Goal: Information Seeking & Learning: Learn about a topic

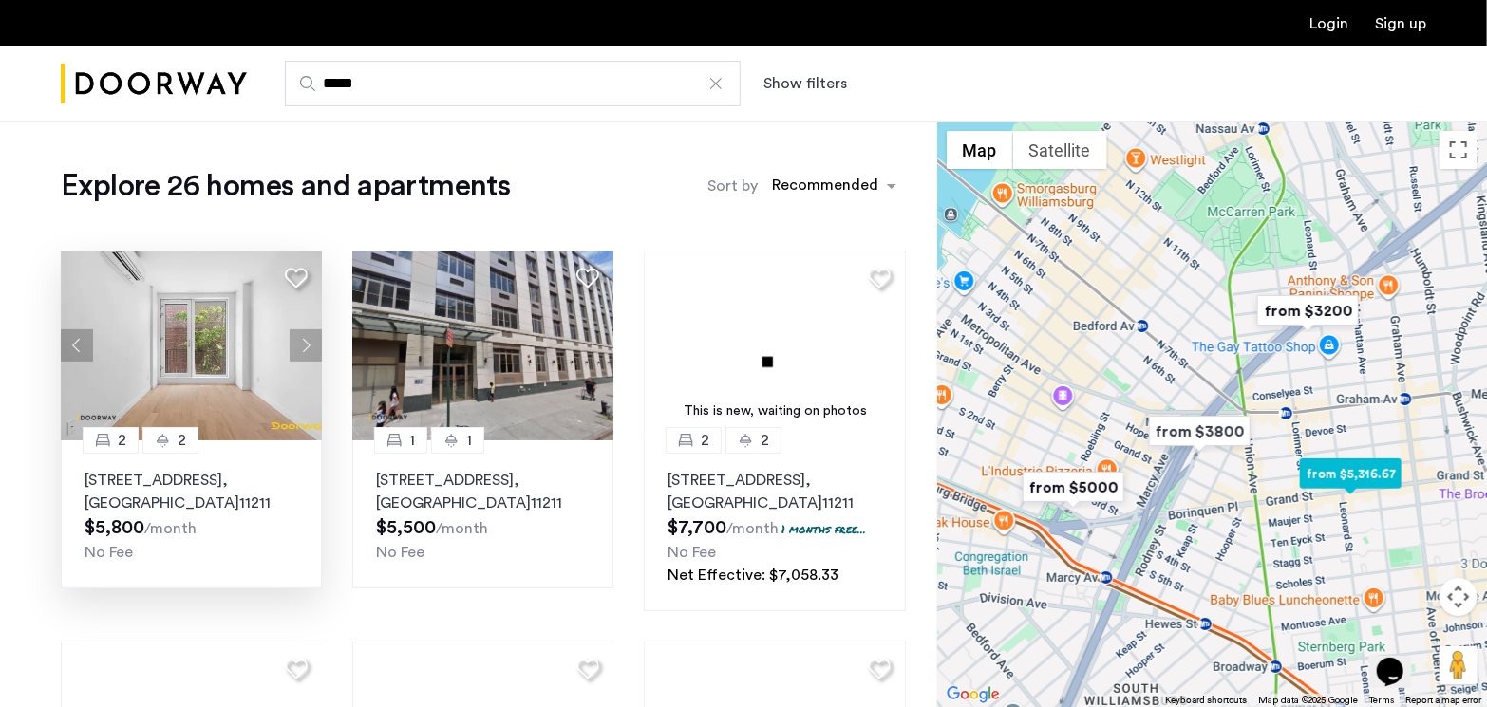
type input "*****"
click at [244, 482] on p "630 Grand Street, Unit 6B, Brooklyn , NY 11211" at bounding box center [191, 492] width 214 height 46
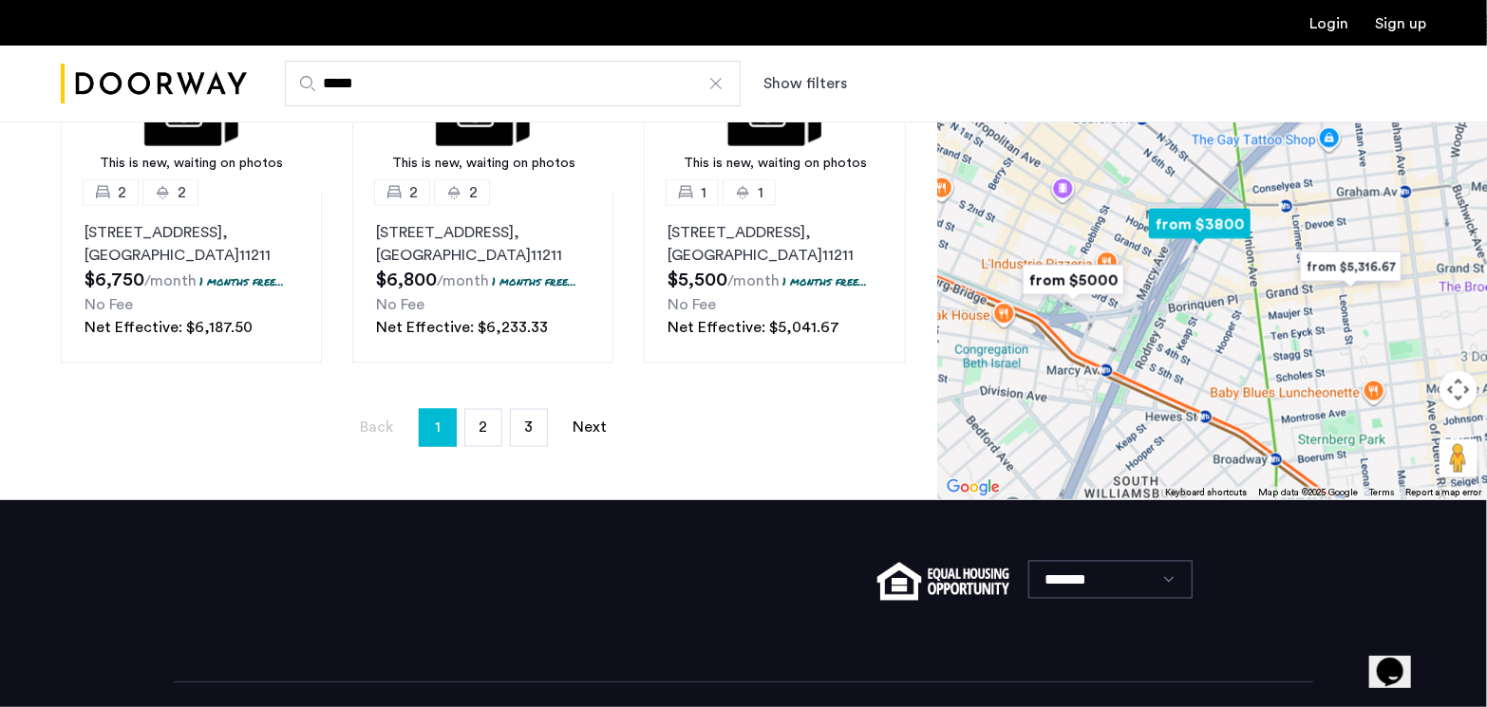
scroll to position [1424, 0]
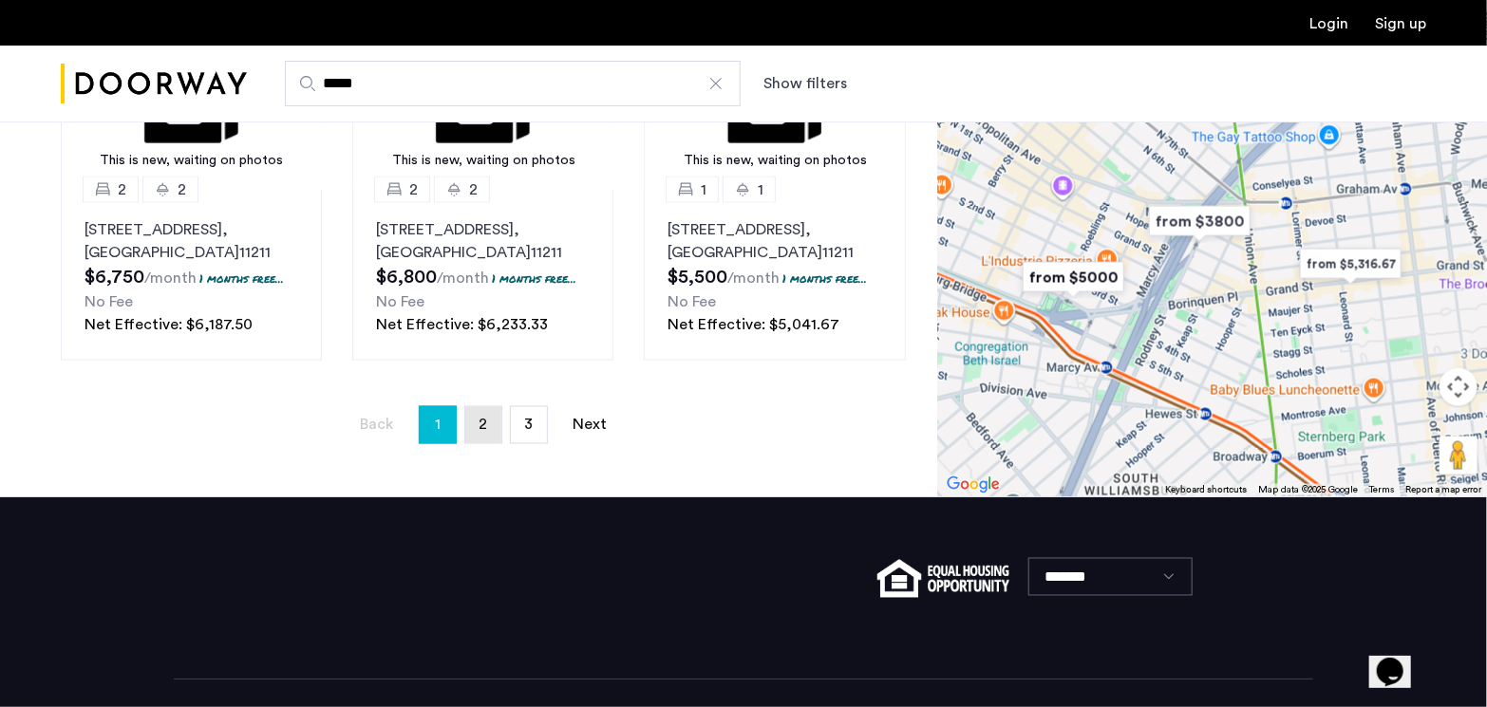
click at [472, 427] on link "page 2" at bounding box center [483, 425] width 36 height 36
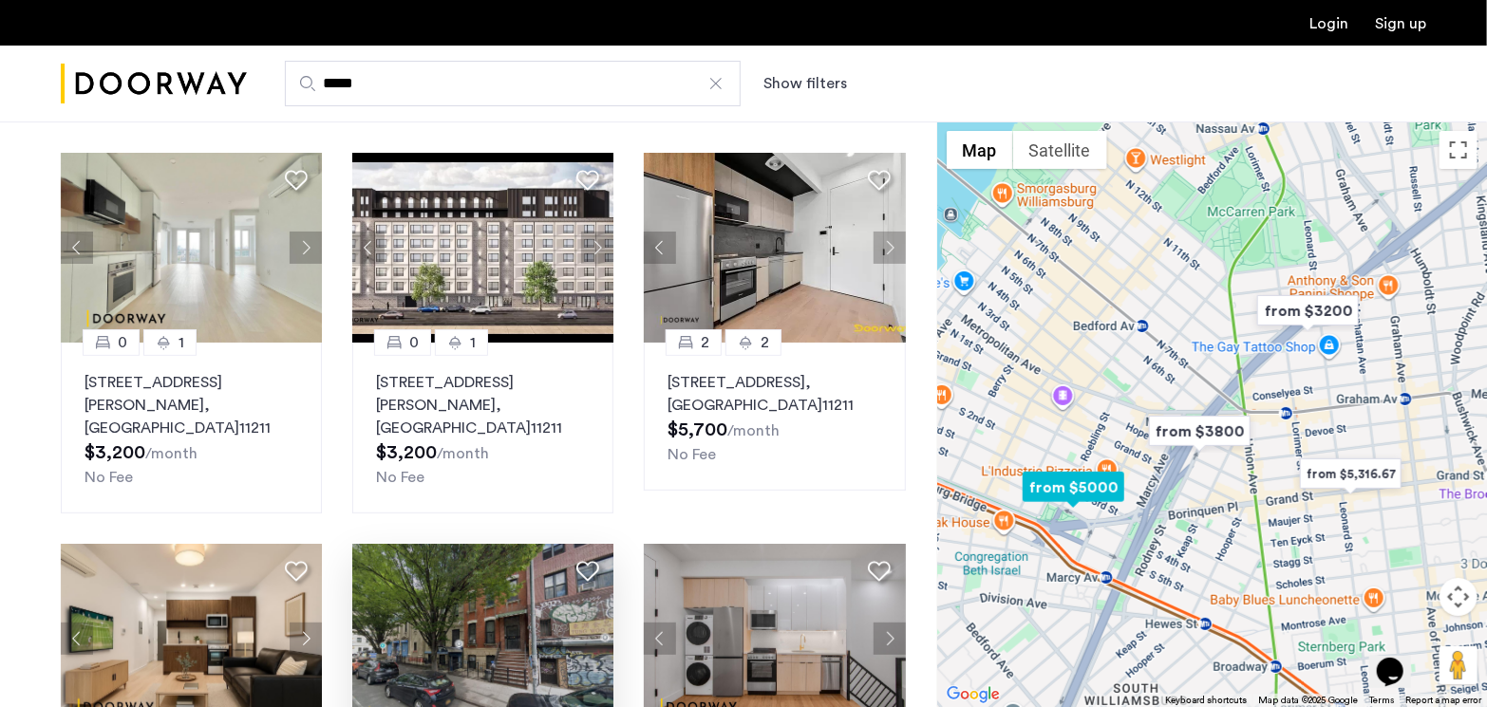
scroll to position [95, 0]
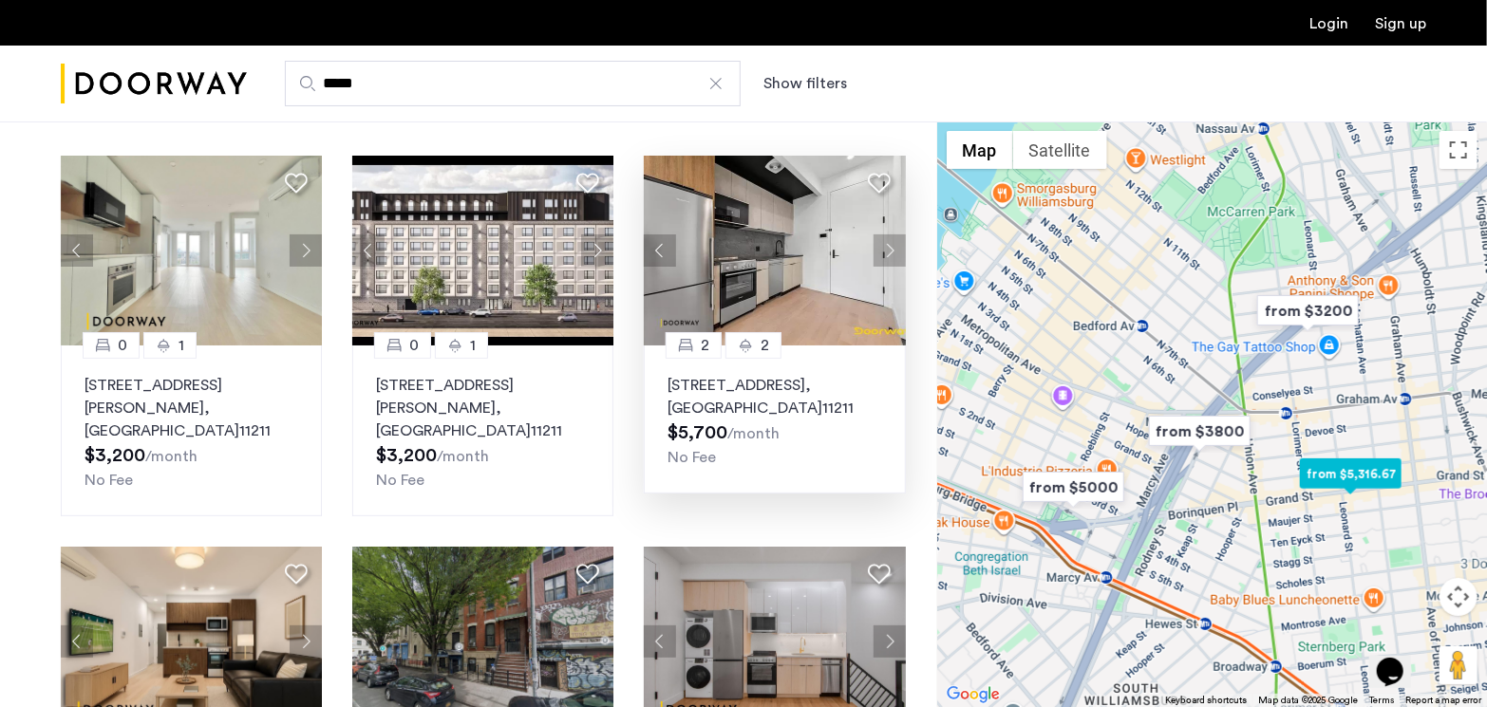
click at [788, 390] on p "630 Grand Street, Unit 4B, Brooklyn , NY 11211" at bounding box center [774, 397] width 214 height 46
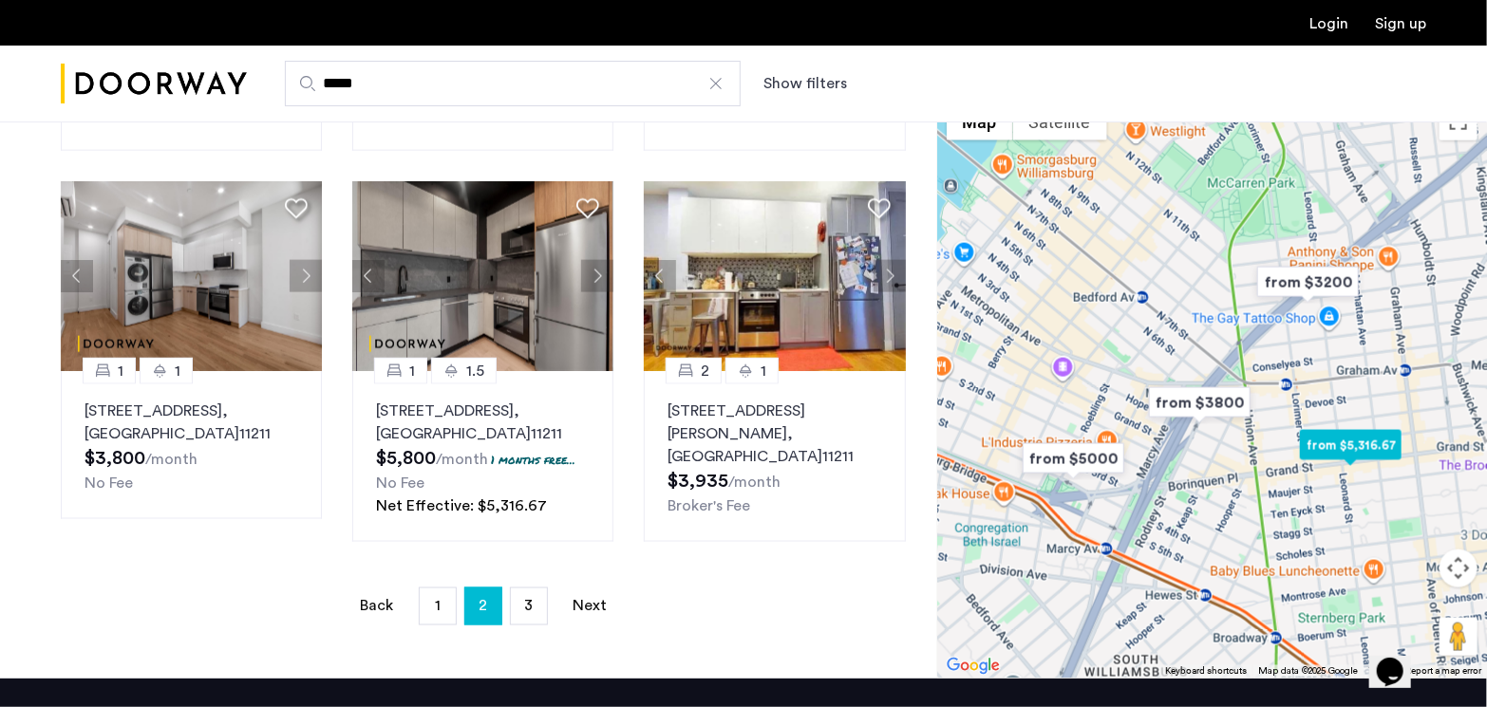
scroll to position [1234, 0]
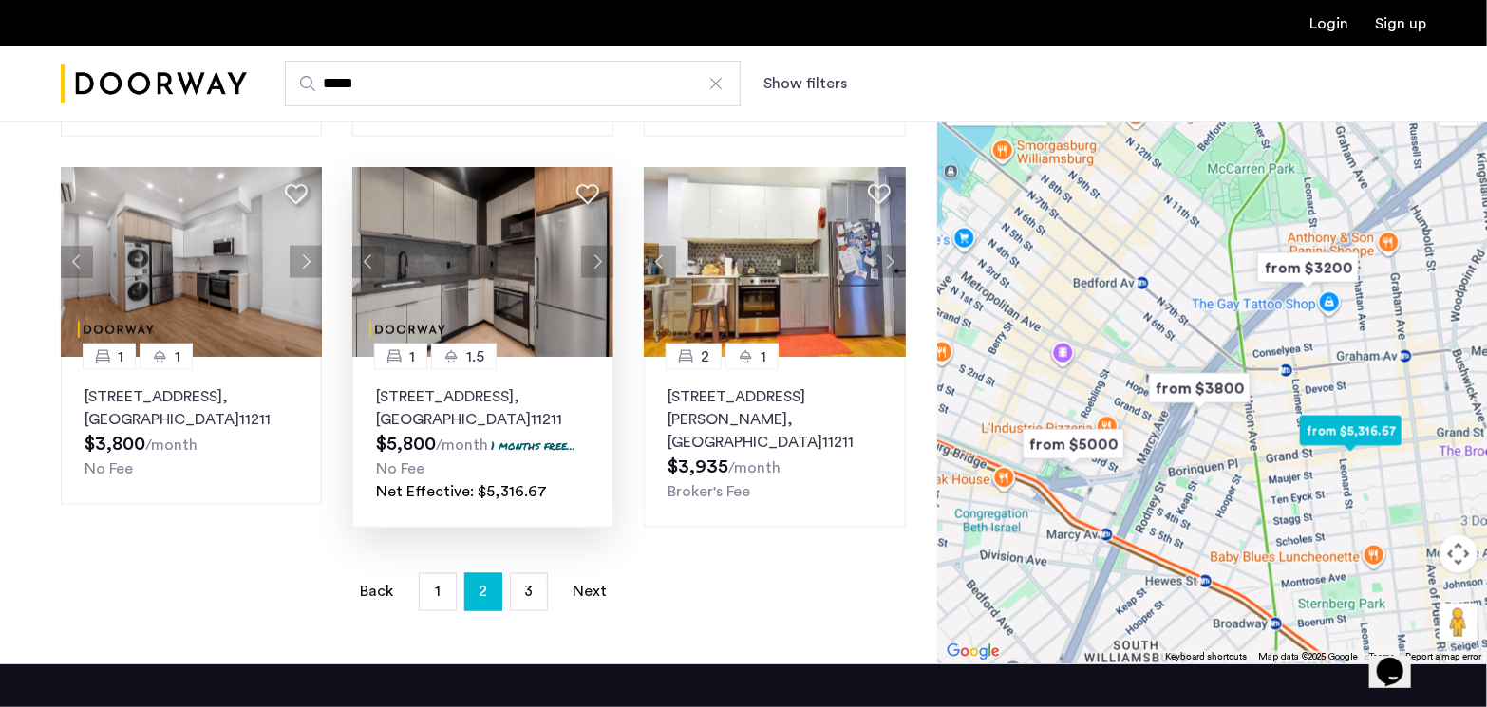
click at [529, 227] on img at bounding box center [483, 262] width 262 height 190
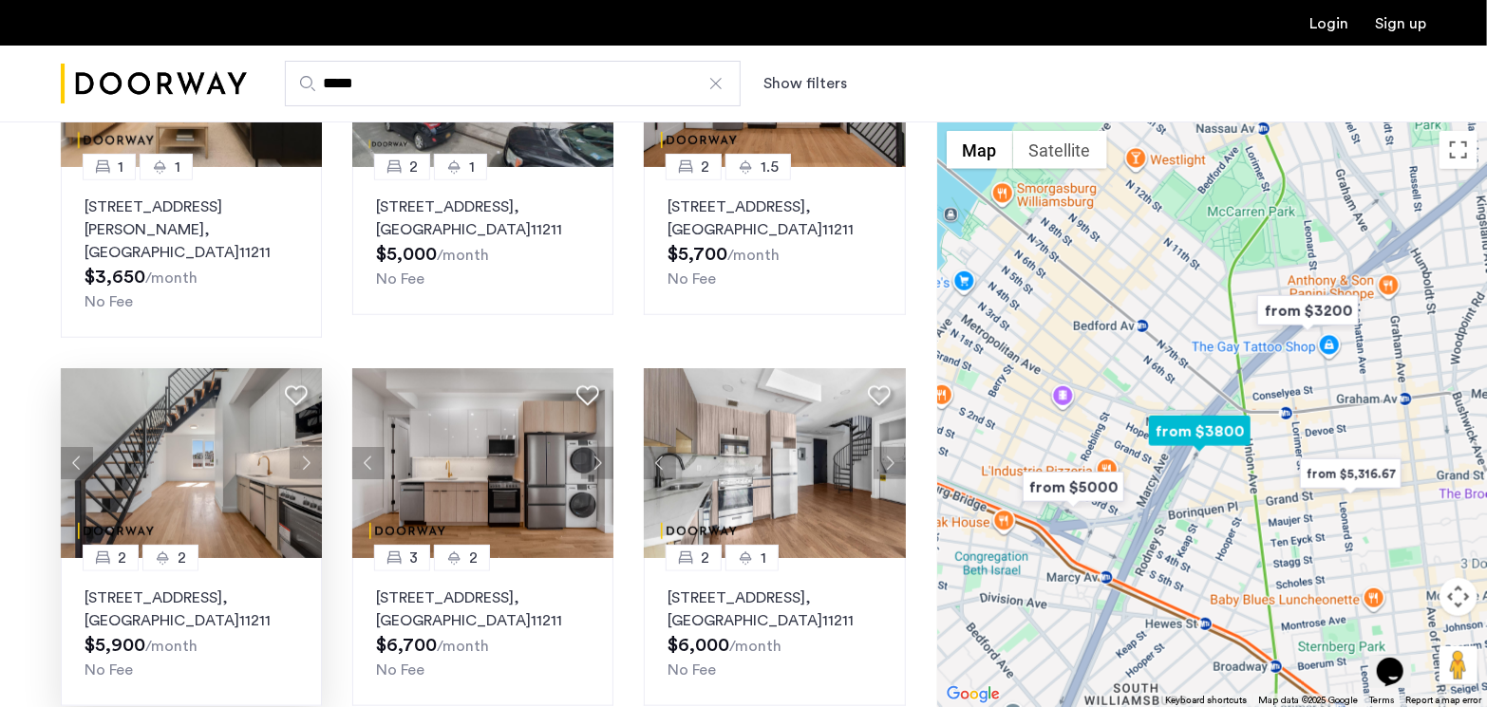
scroll to position [0, 0]
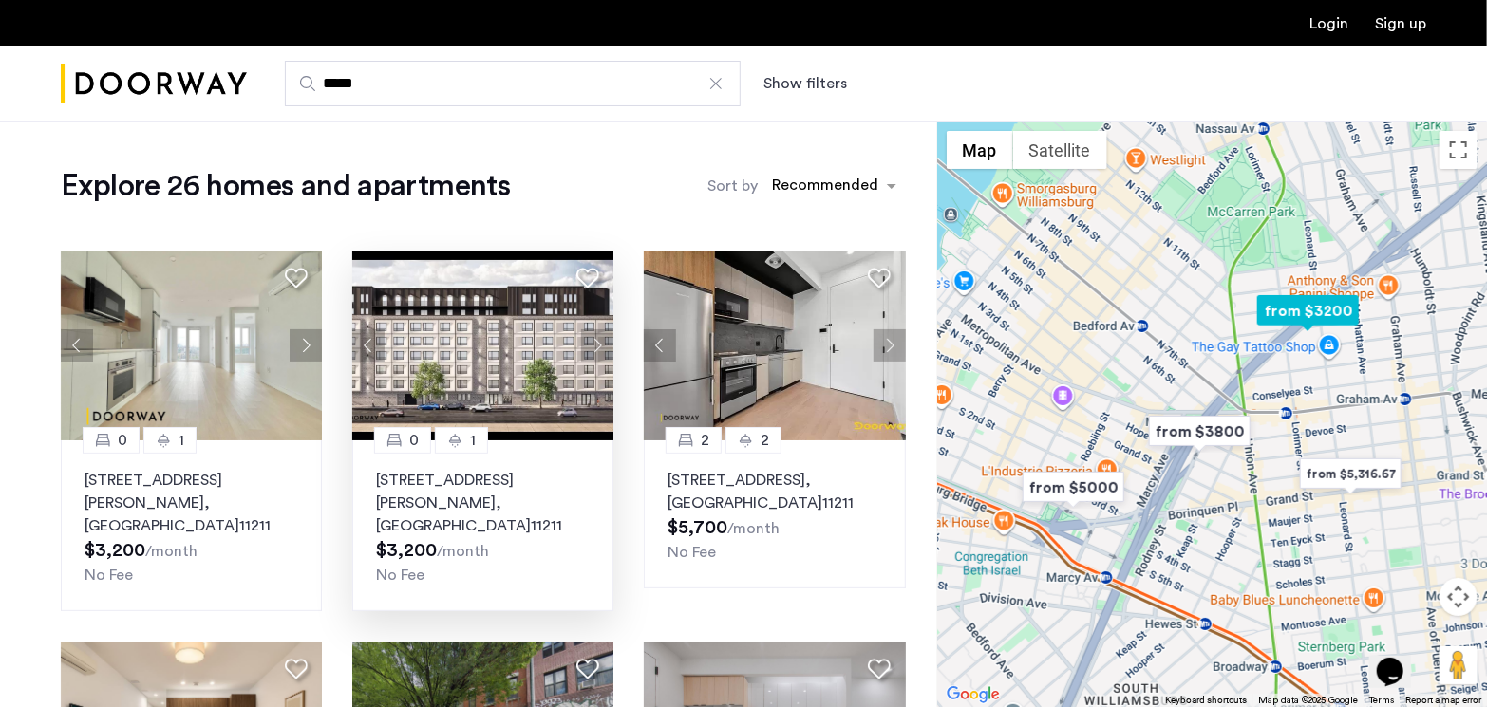
click at [600, 346] on button "Next apartment" at bounding box center [597, 345] width 32 height 32
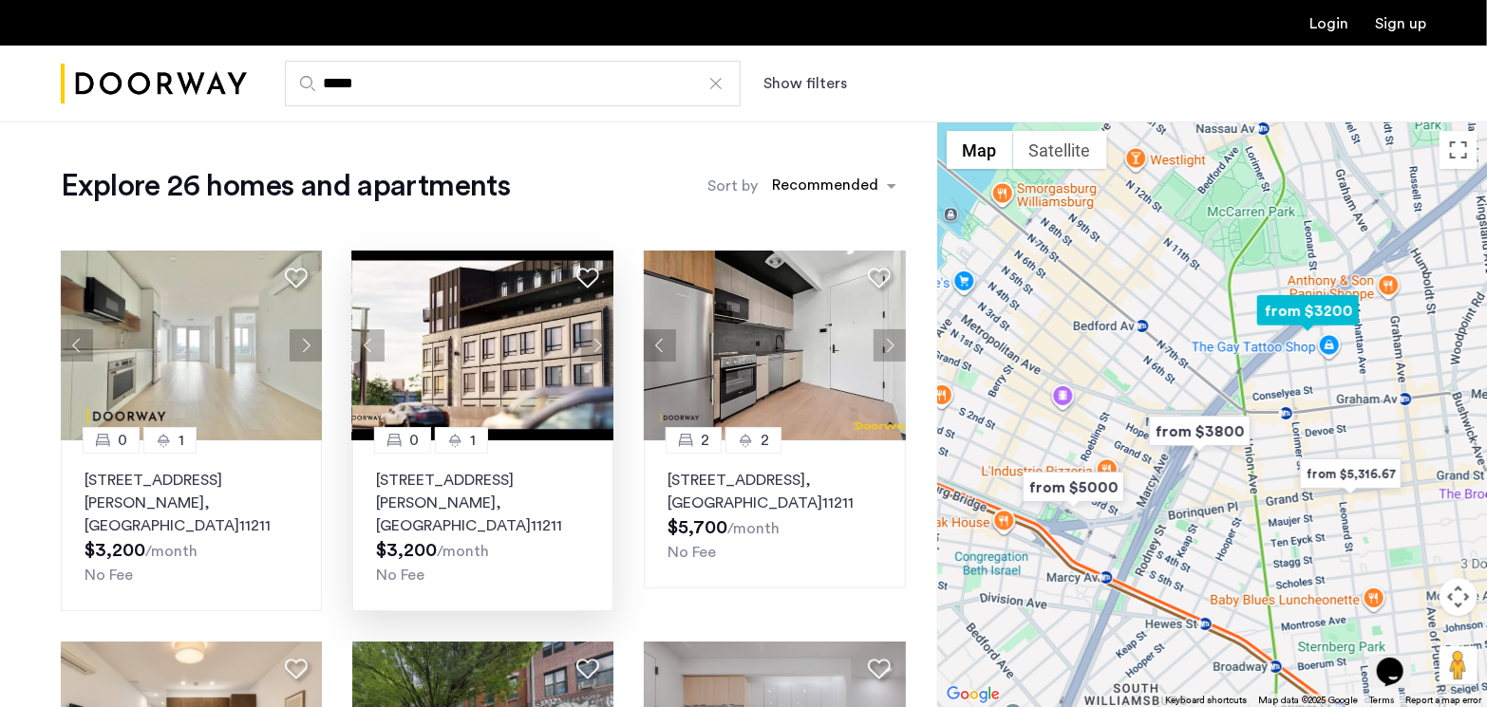
click at [501, 364] on img at bounding box center [483, 346] width 262 height 190
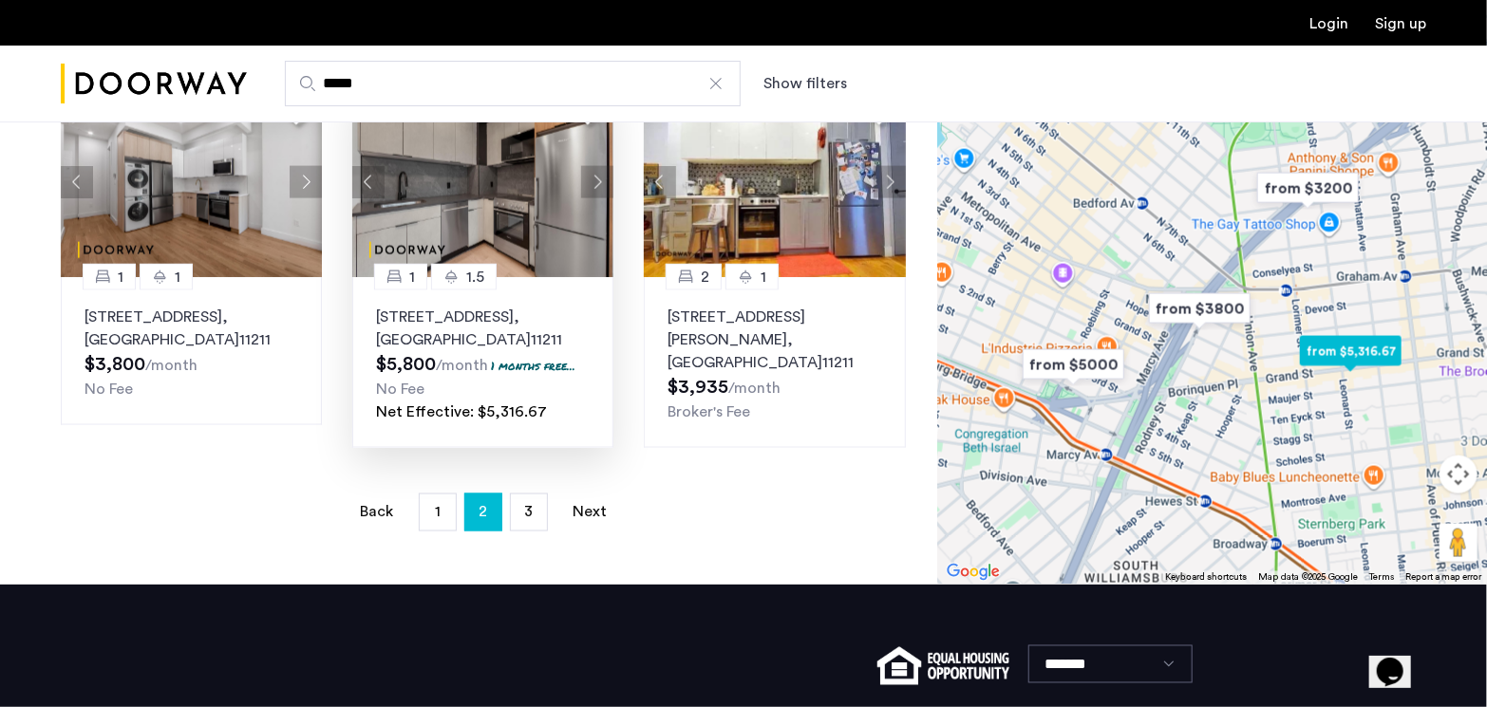
scroll to position [1420, 0]
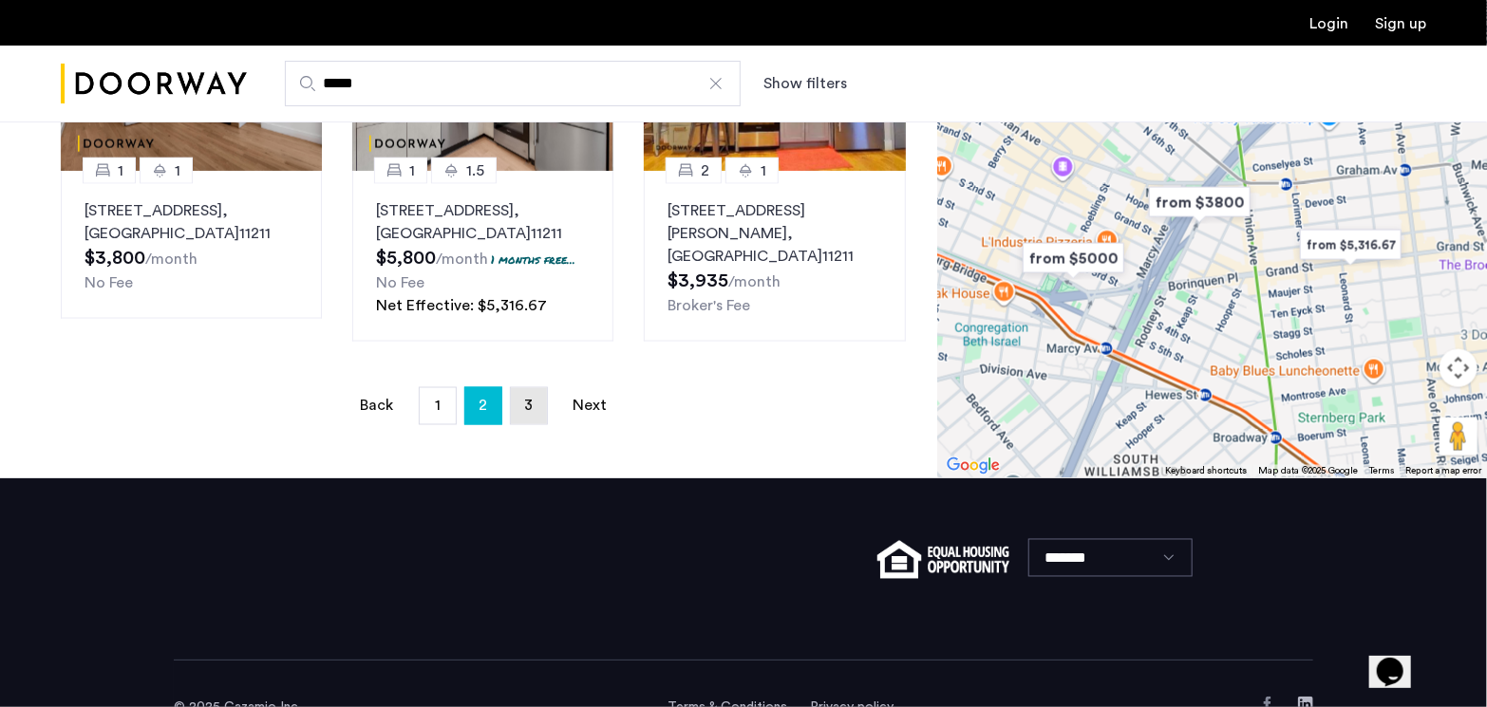
click at [522, 388] on link "page 3" at bounding box center [529, 406] width 36 height 36
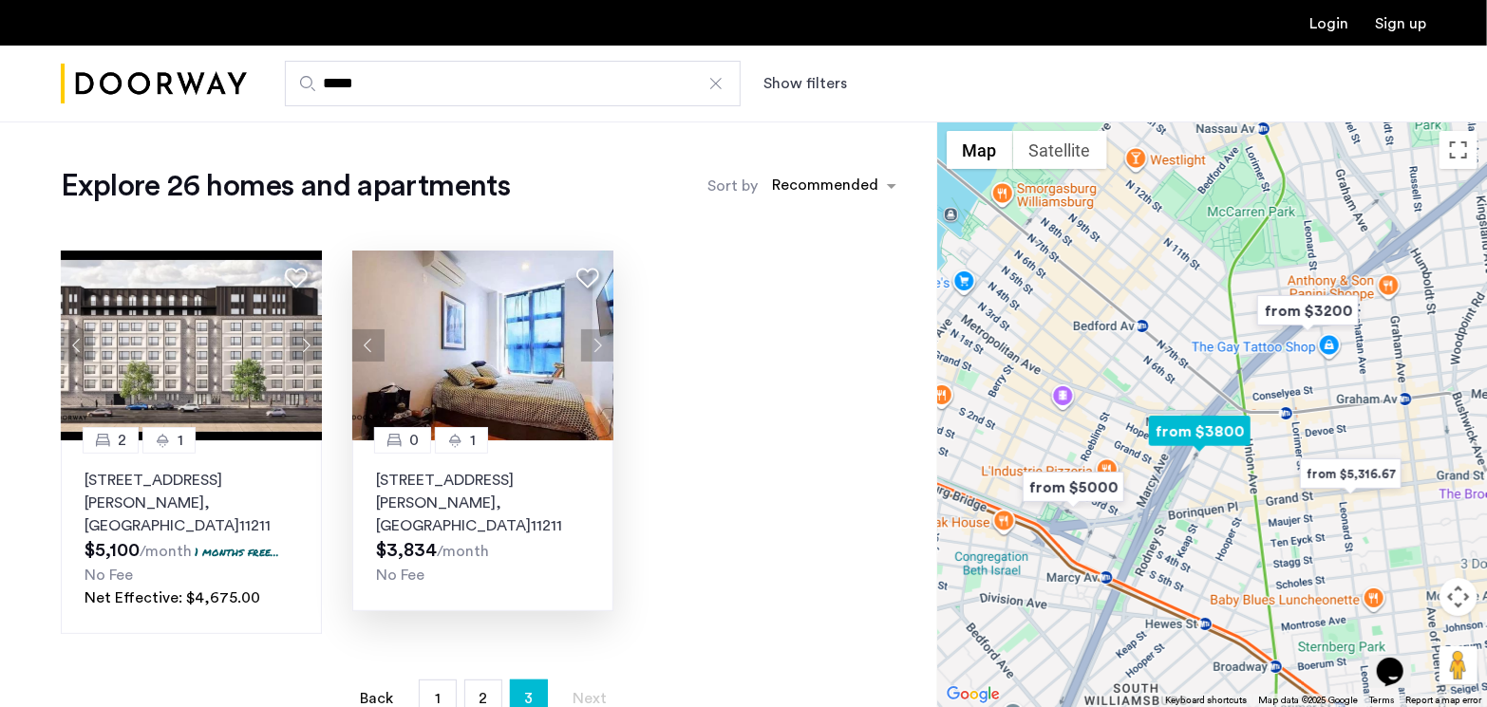
click at [533, 345] on img at bounding box center [483, 346] width 262 height 190
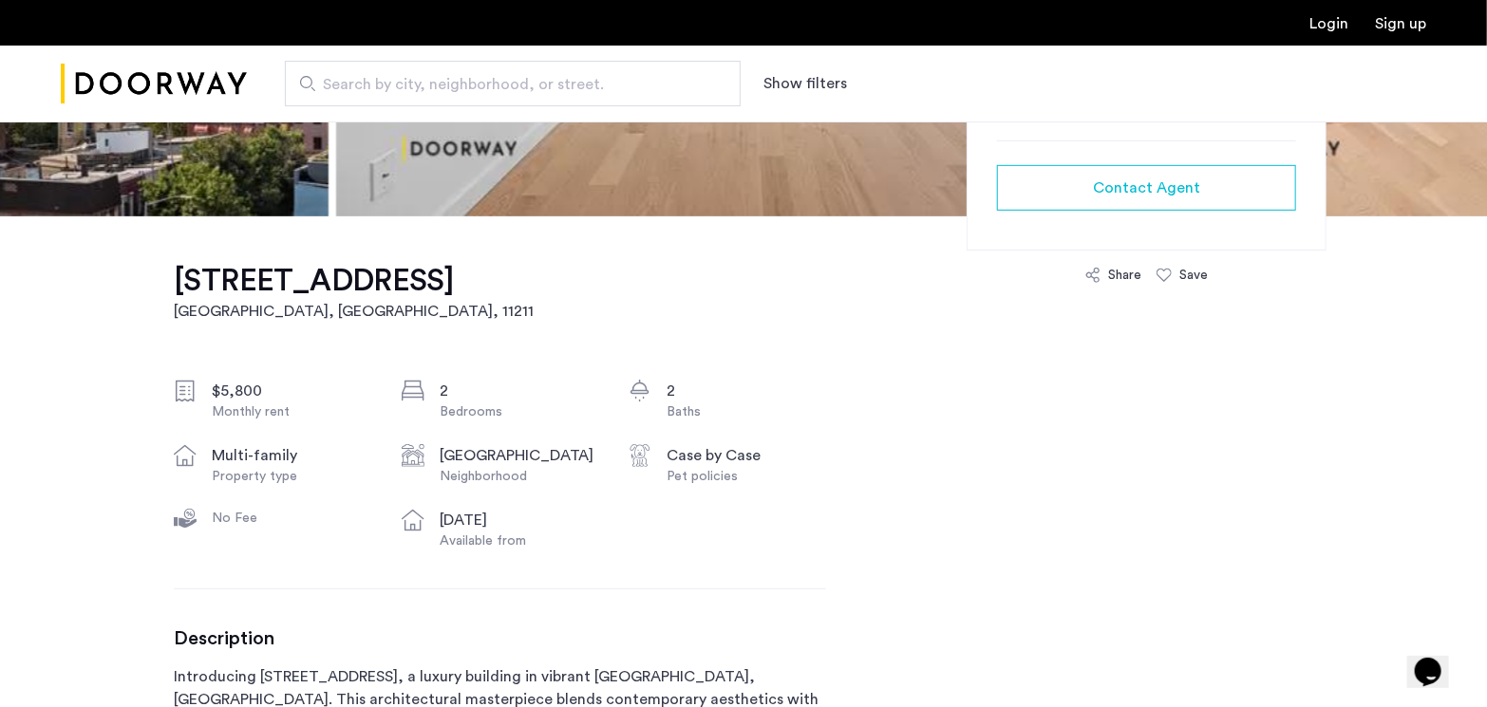
scroll to position [95, 0]
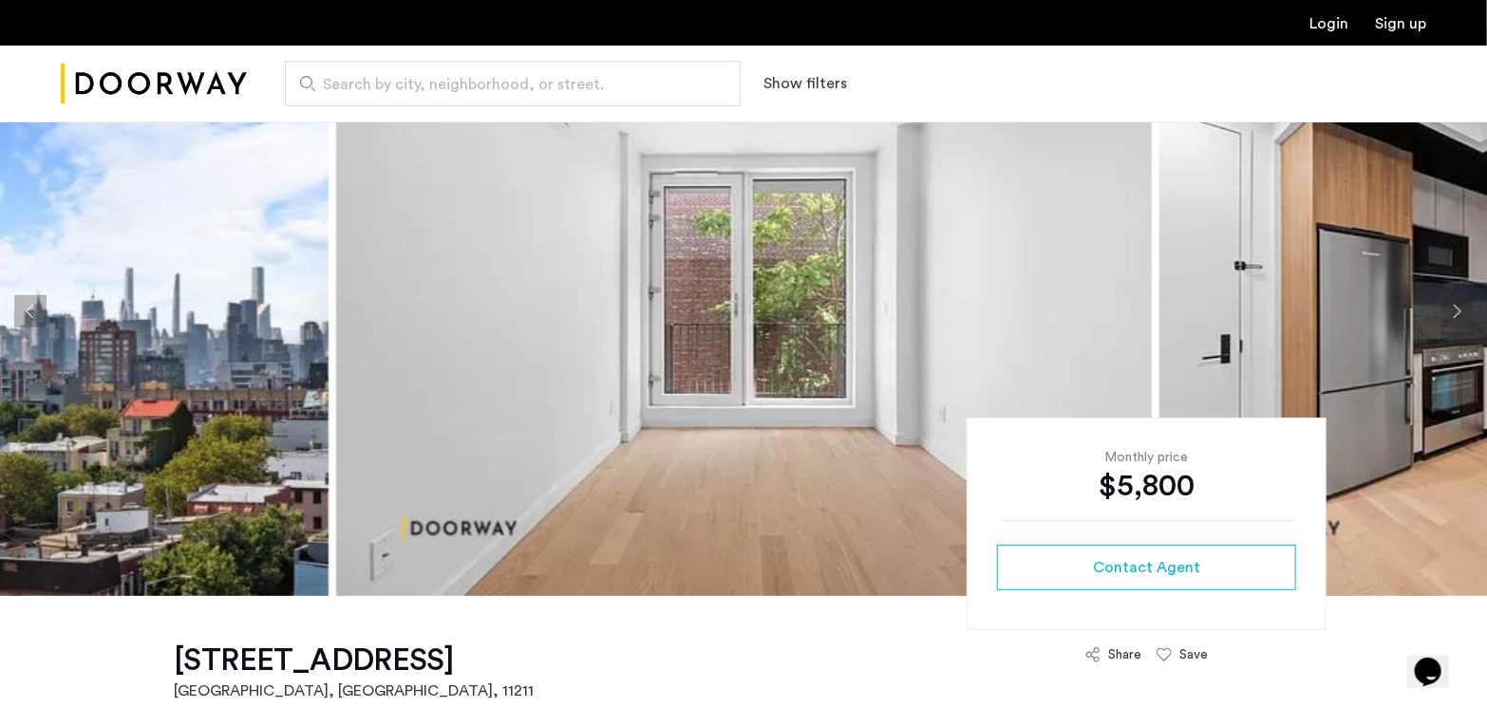
click at [1454, 299] on button "Next apartment" at bounding box center [1456, 311] width 32 height 32
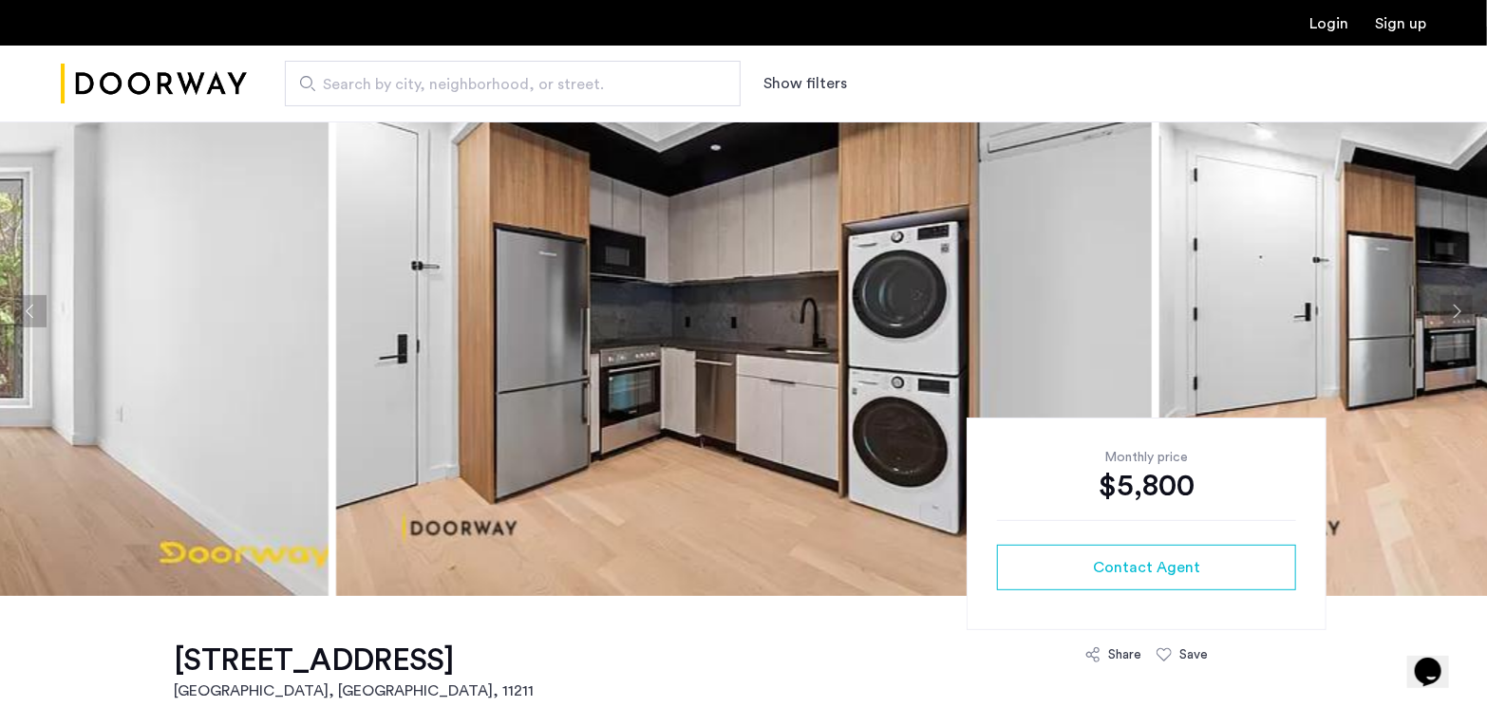
click at [1454, 299] on button "Next apartment" at bounding box center [1456, 311] width 32 height 32
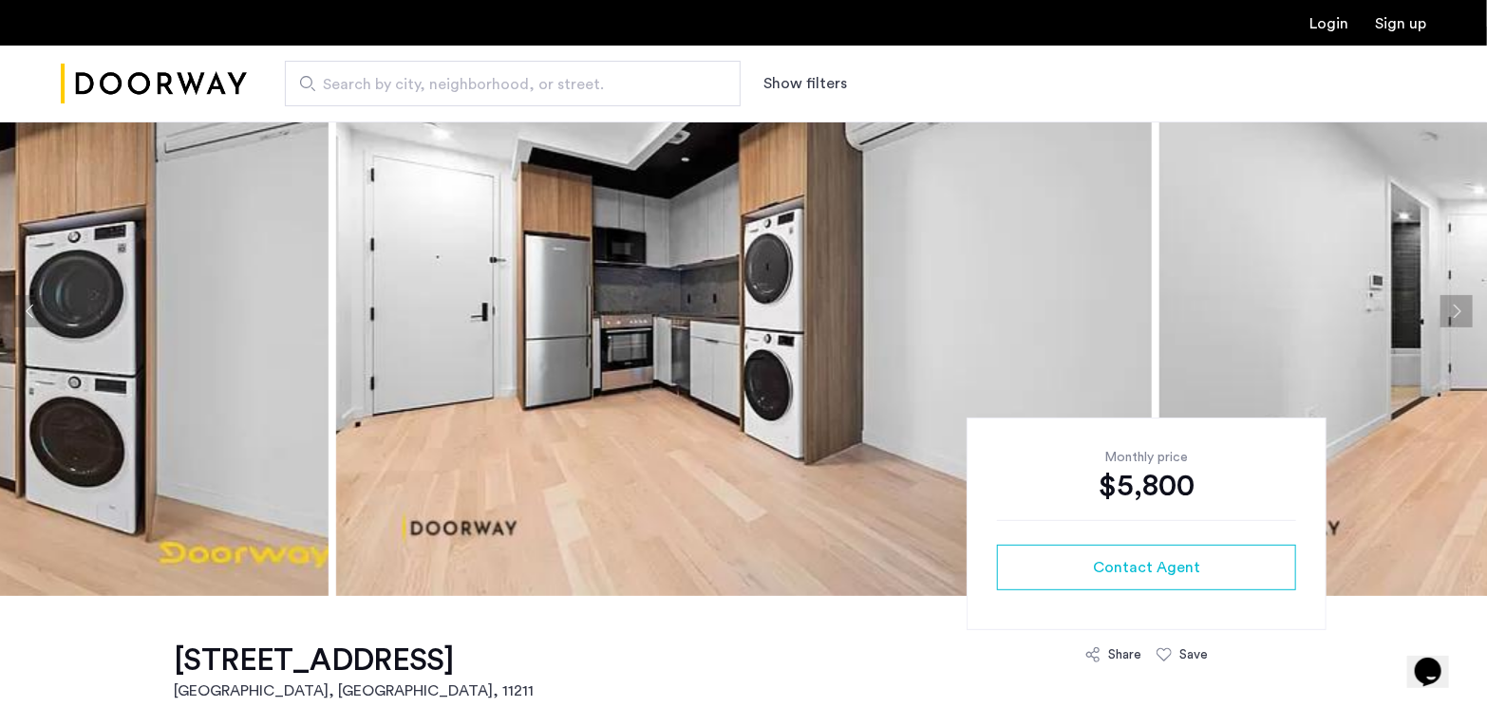
click at [1454, 299] on button "Next apartment" at bounding box center [1456, 311] width 32 height 32
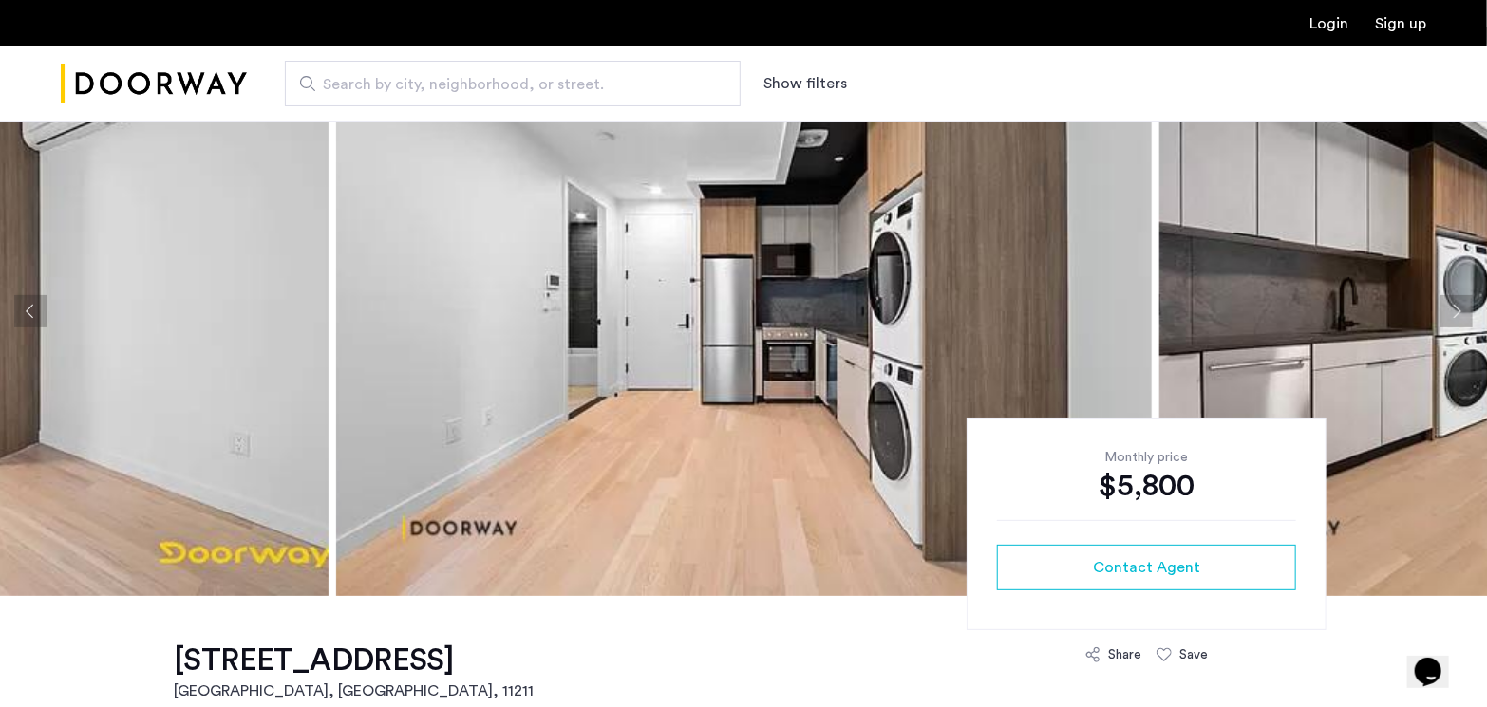
click at [1454, 299] on button "Next apartment" at bounding box center [1456, 311] width 32 height 32
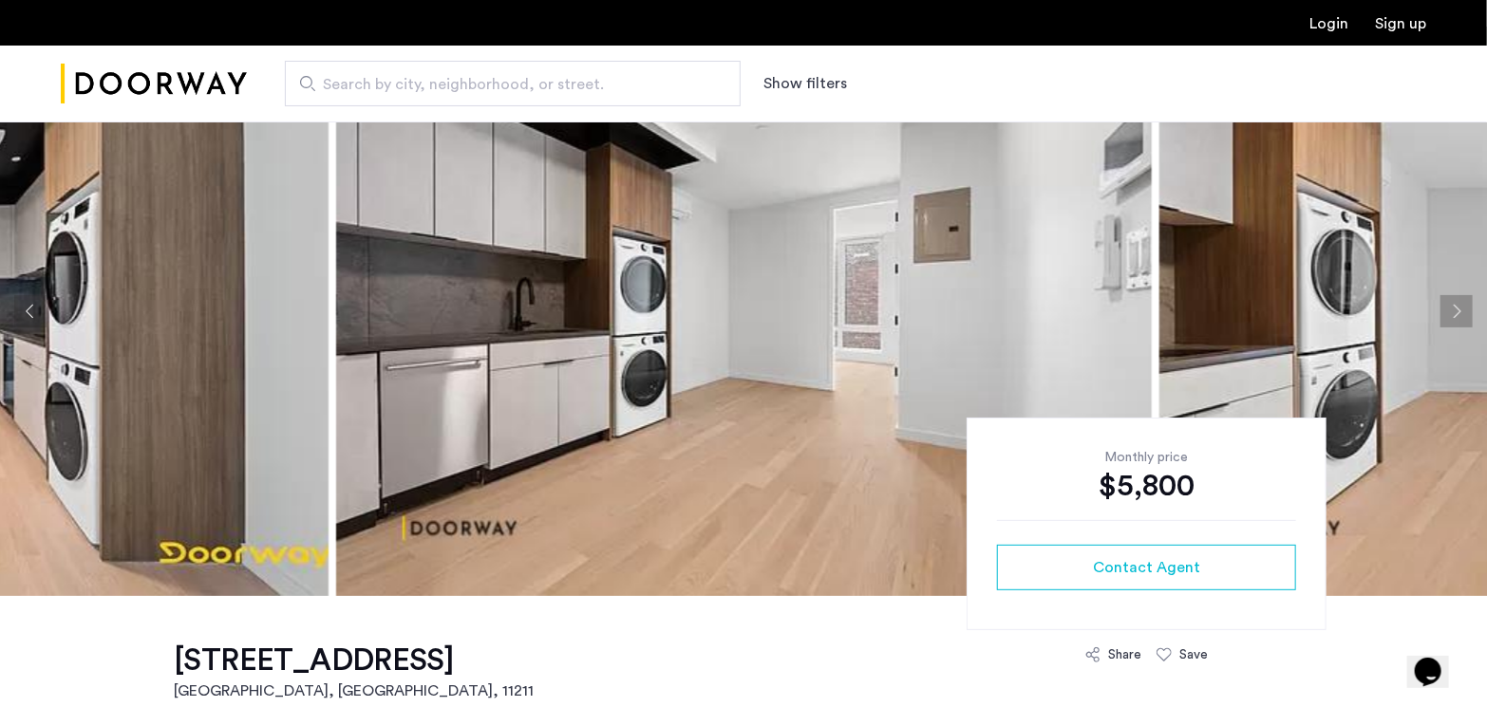
click at [1454, 299] on button "Next apartment" at bounding box center [1456, 311] width 32 height 32
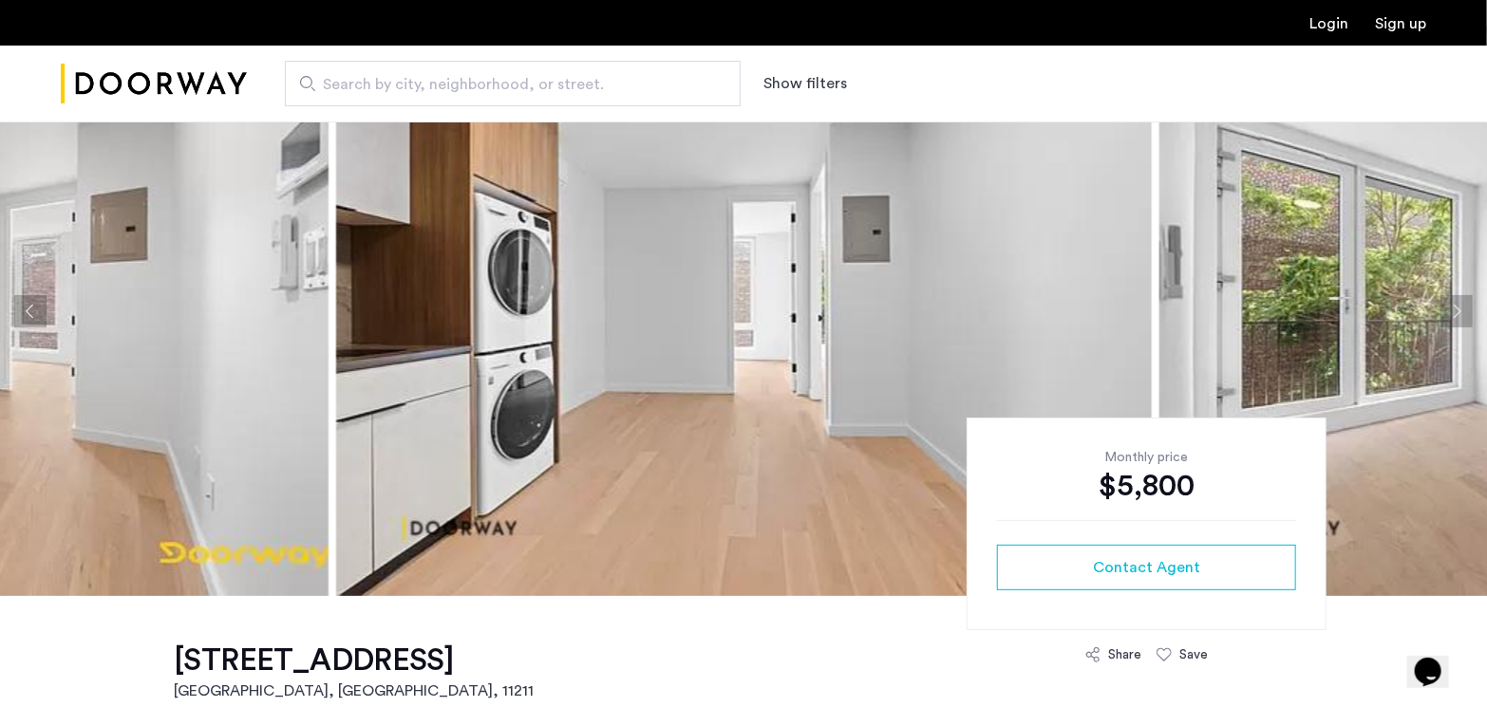
click at [1454, 299] on button "Next apartment" at bounding box center [1456, 311] width 32 height 32
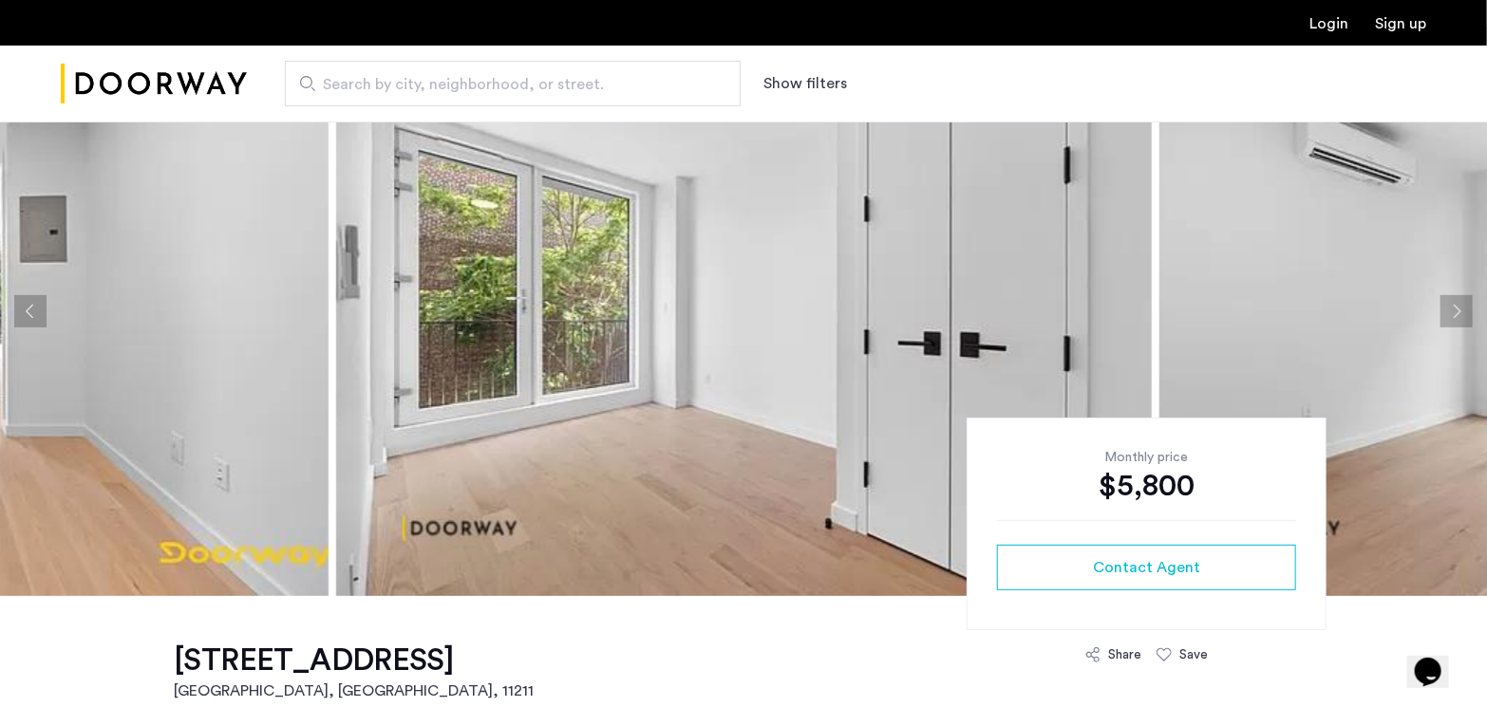
click at [1454, 299] on button "Next apartment" at bounding box center [1456, 311] width 32 height 32
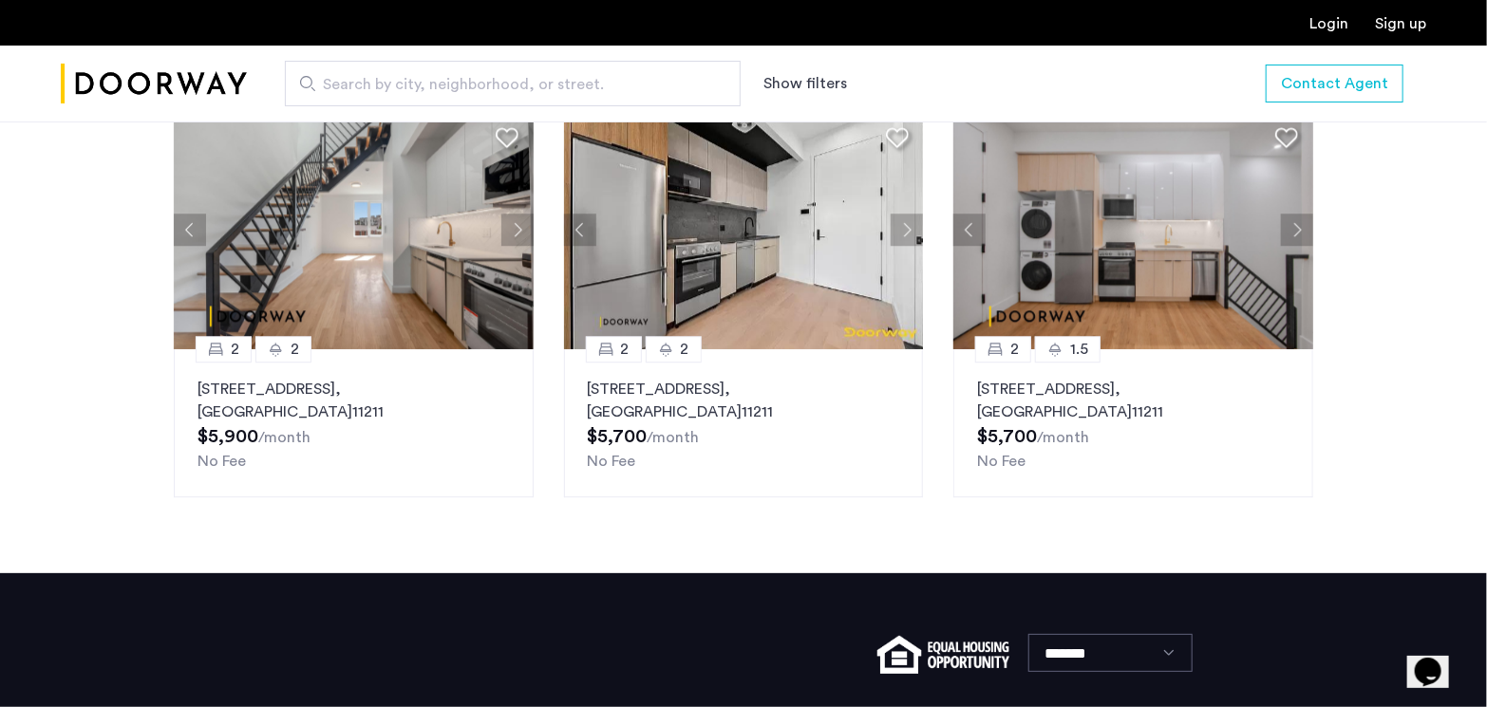
scroll to position [2463, 0]
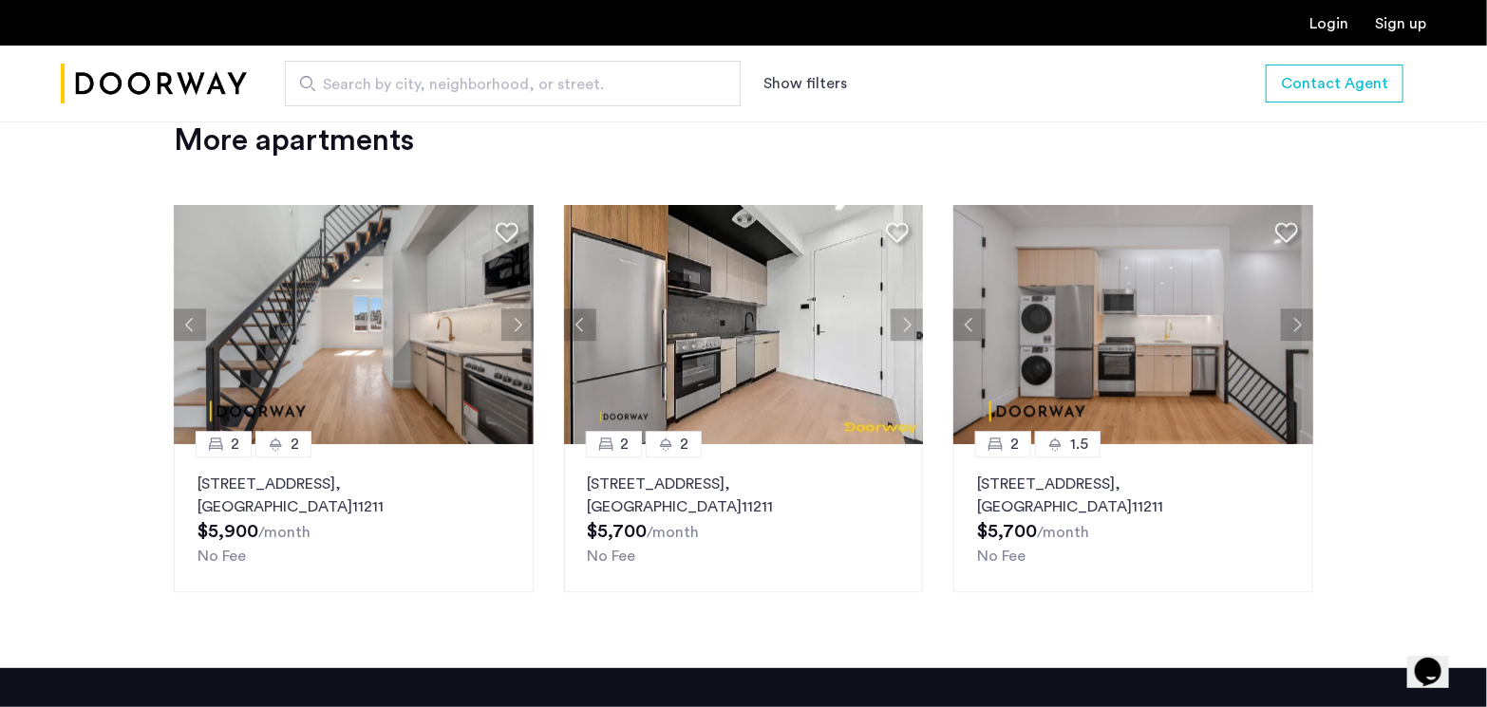
click at [1220, 322] on img at bounding box center [1133, 324] width 360 height 239
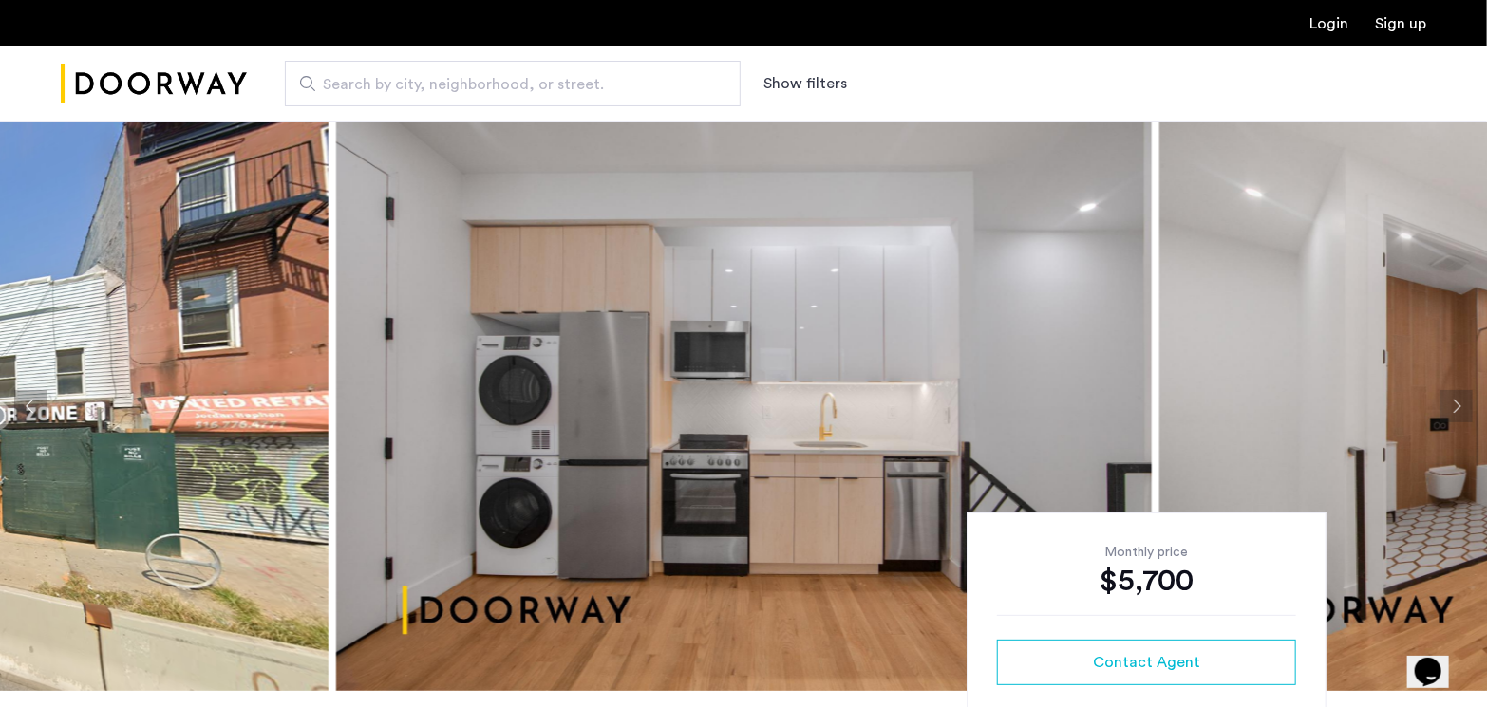
click at [1444, 417] on button "Next apartment" at bounding box center [1456, 406] width 32 height 32
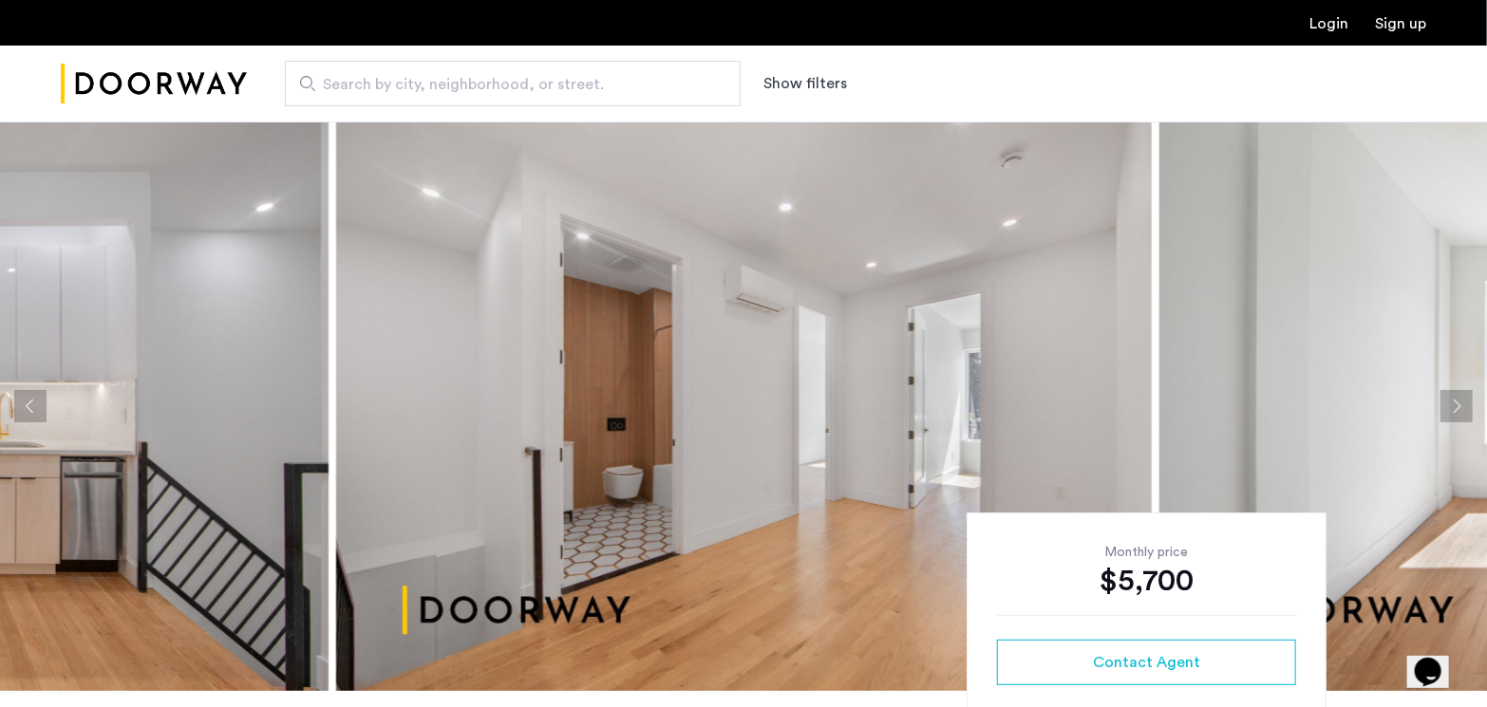
click at [1444, 415] on button "Next apartment" at bounding box center [1456, 406] width 32 height 32
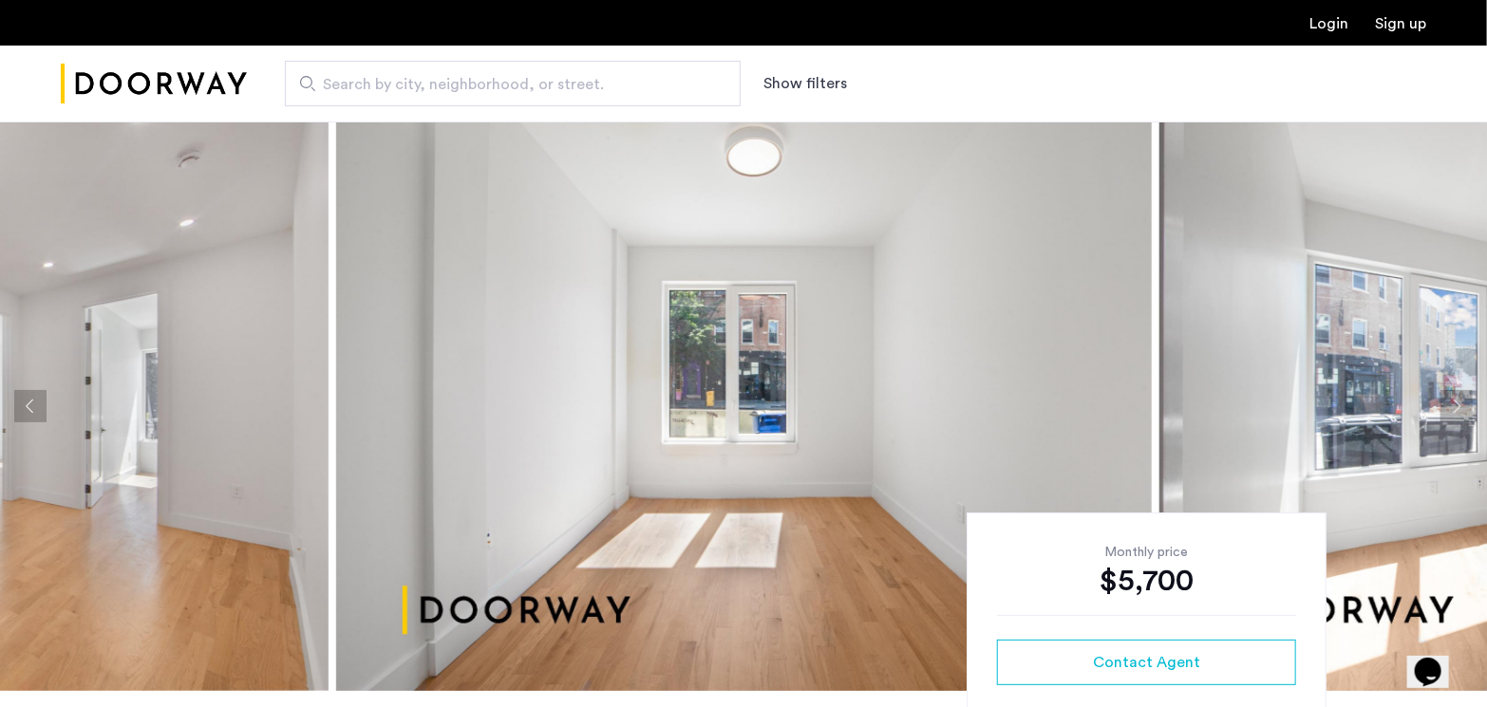
click at [1444, 415] on button "Next apartment" at bounding box center [1456, 406] width 32 height 32
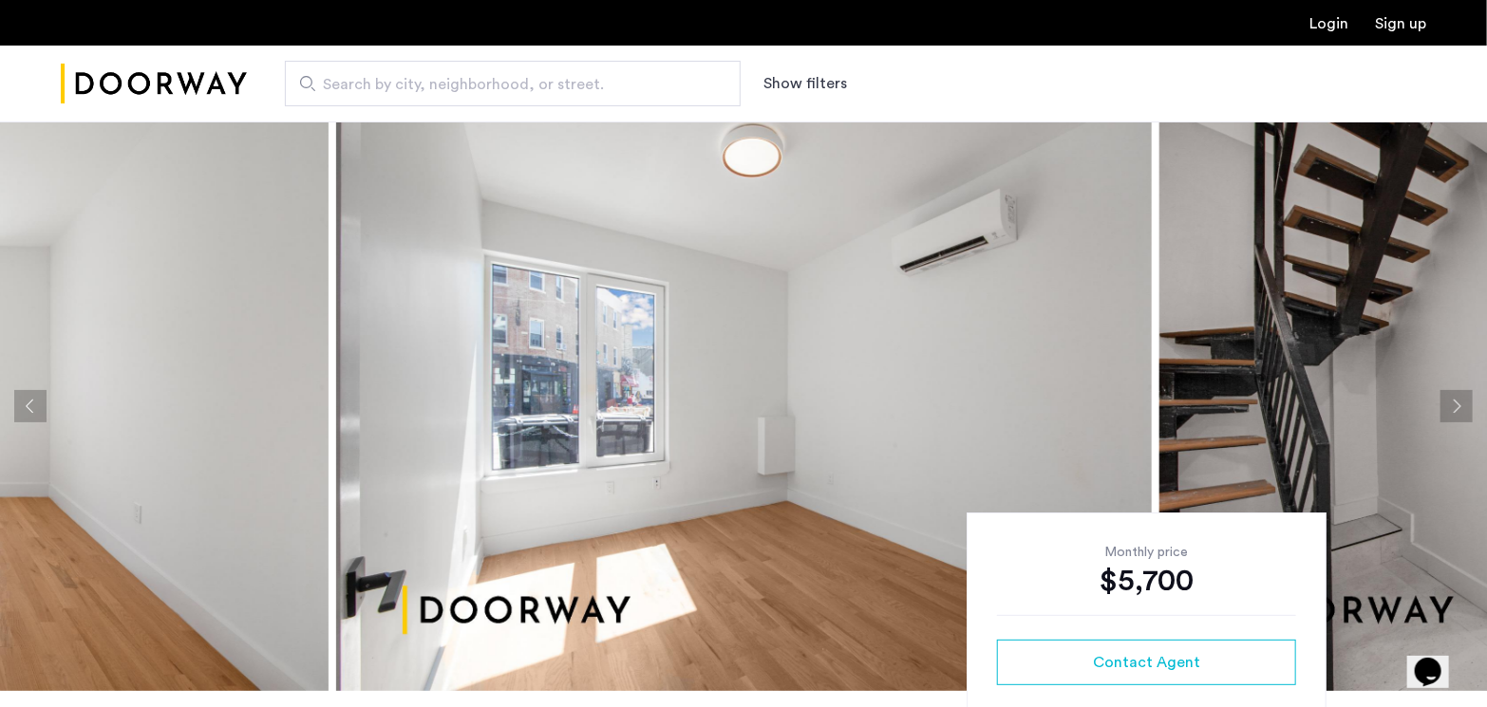
click at [1444, 415] on button "Next apartment" at bounding box center [1456, 406] width 32 height 32
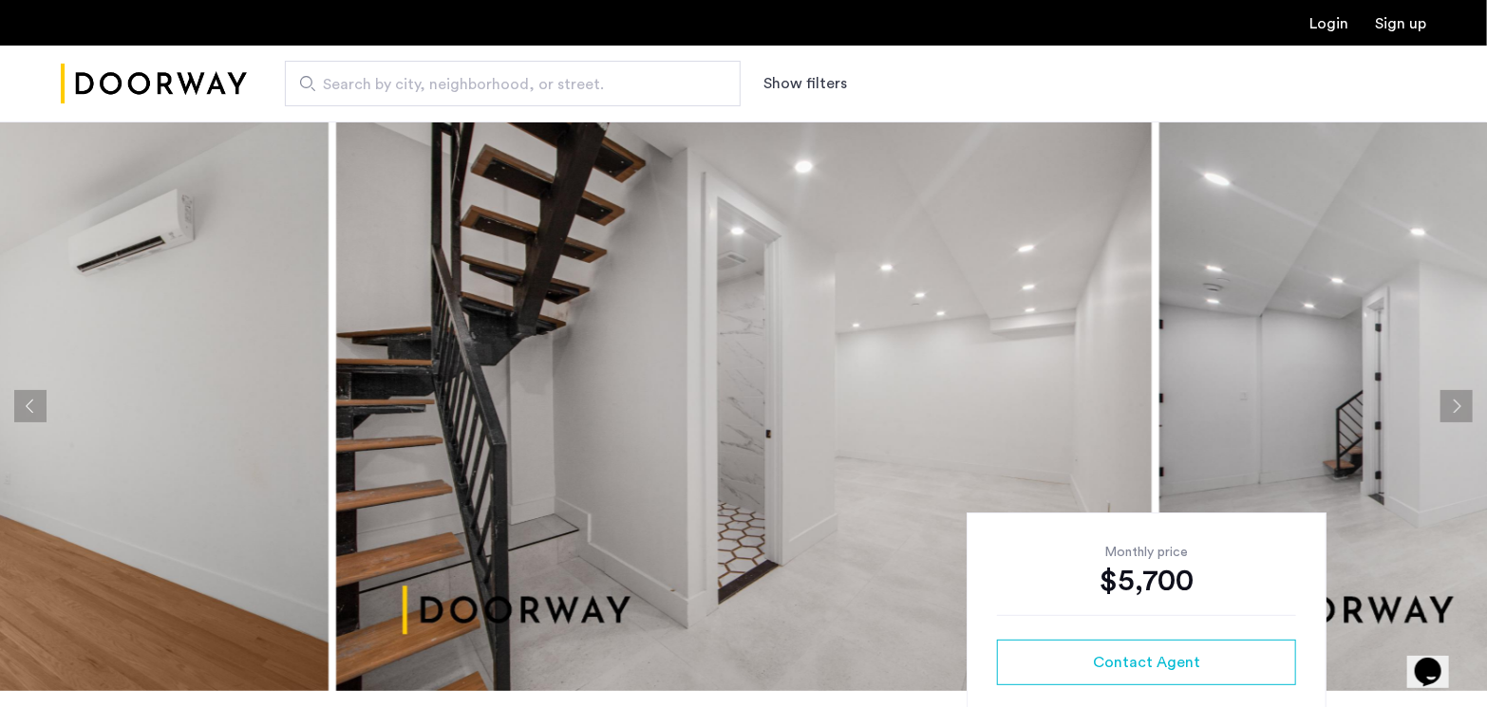
click at [1444, 415] on button "Next apartment" at bounding box center [1456, 406] width 32 height 32
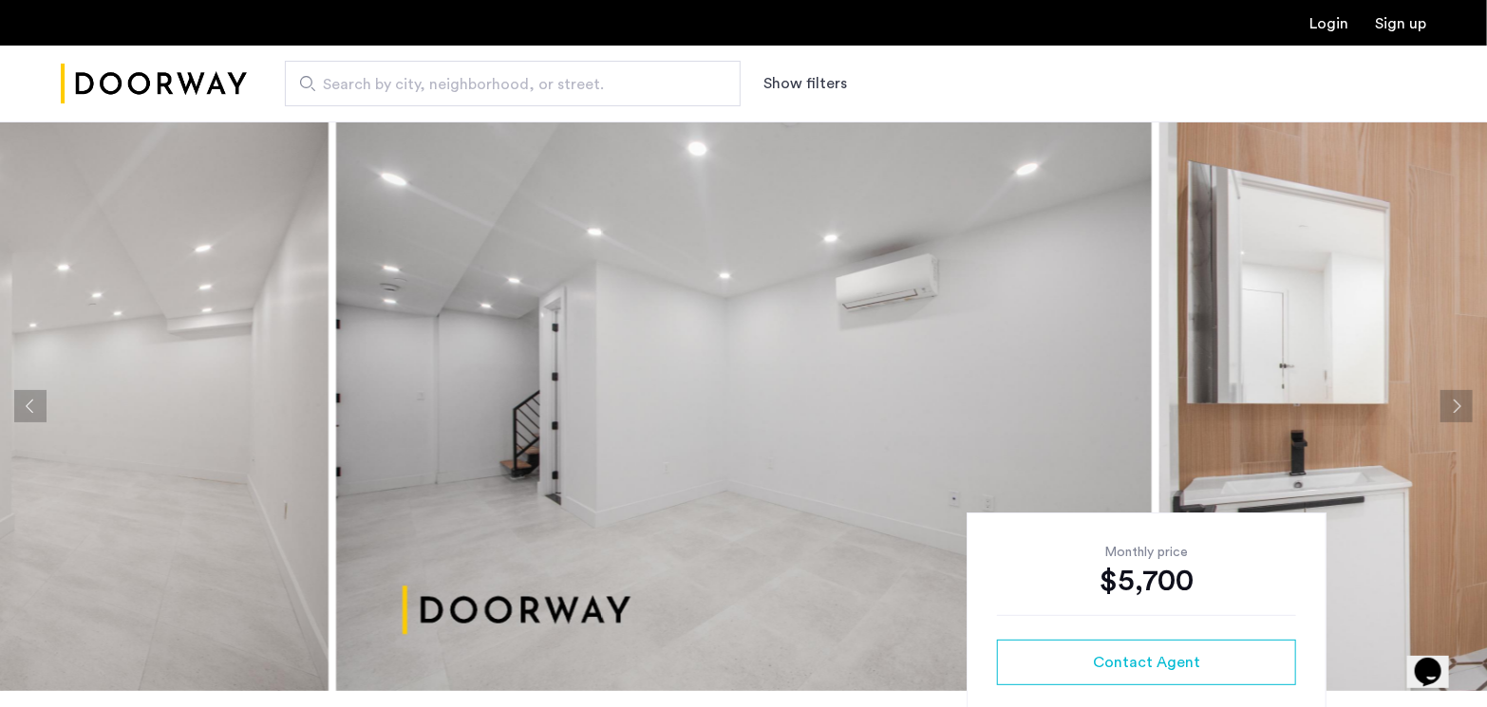
click at [1444, 415] on button "Next apartment" at bounding box center [1456, 406] width 32 height 32
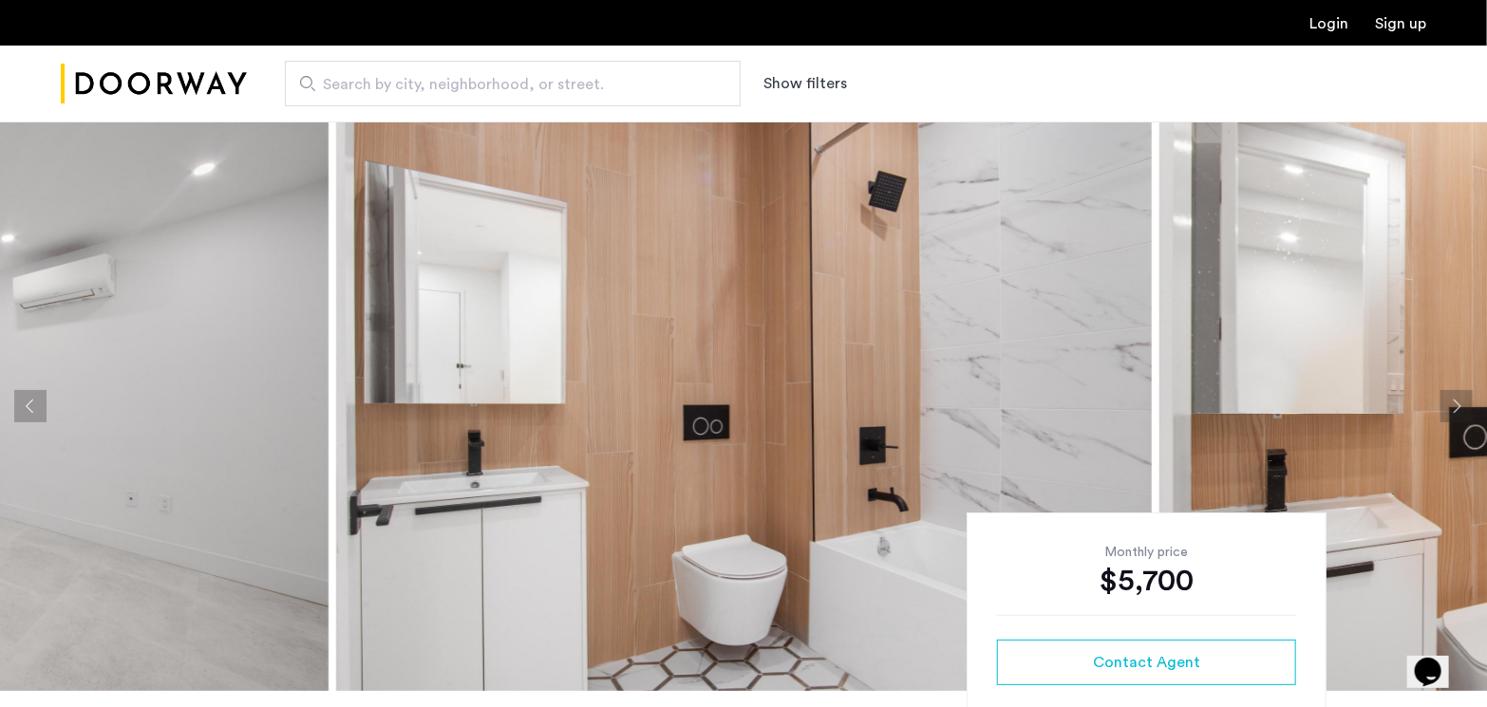
click at [1444, 415] on button "Next apartment" at bounding box center [1456, 406] width 32 height 32
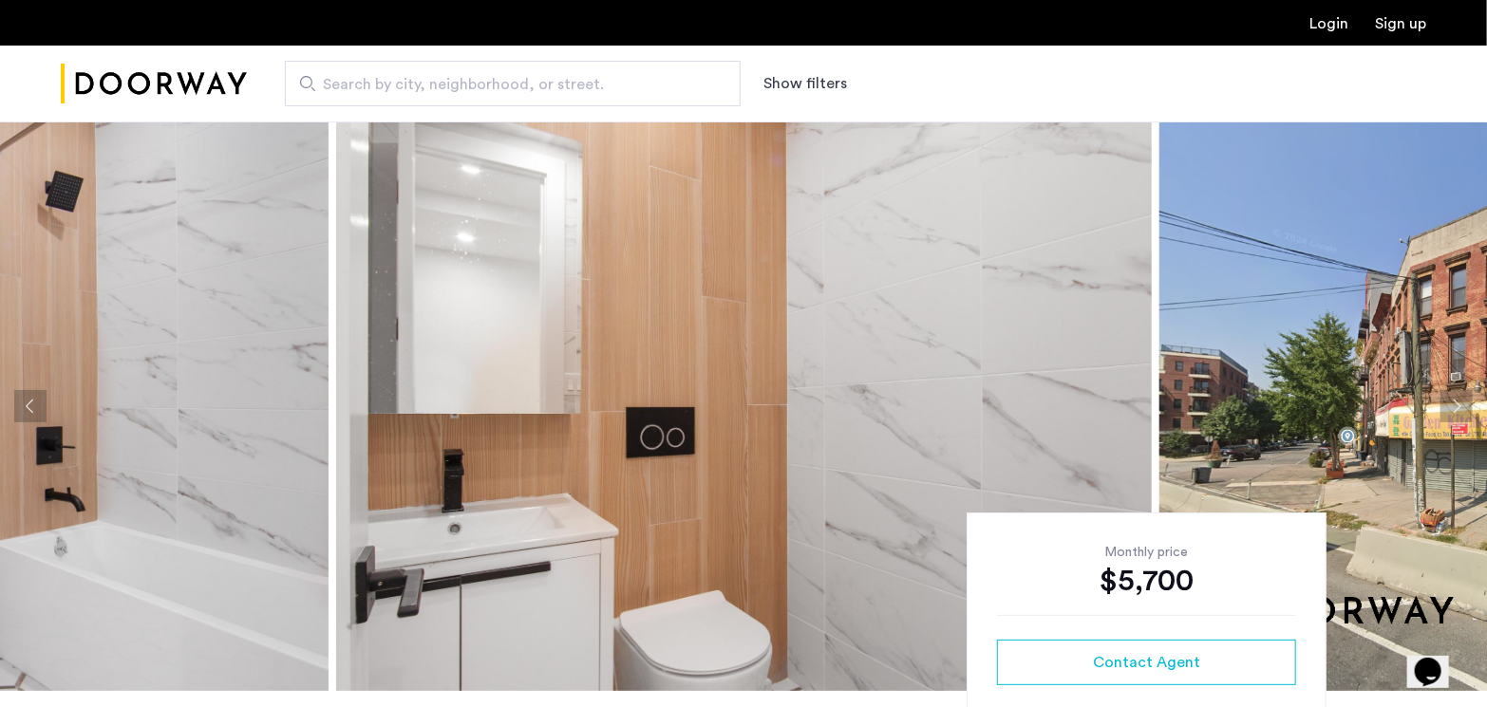
click at [1444, 415] on button "Next apartment" at bounding box center [1456, 406] width 32 height 32
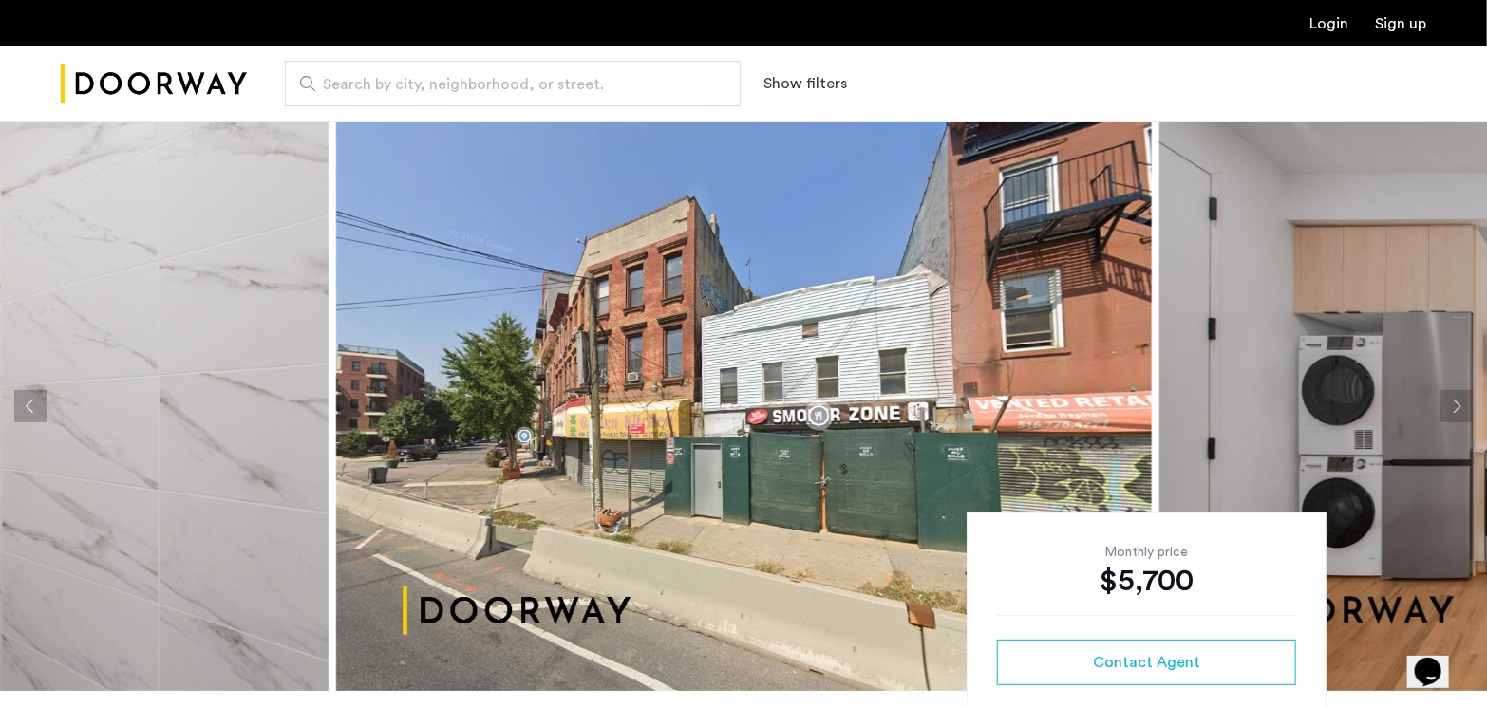
click at [1444, 415] on button "Next apartment" at bounding box center [1456, 406] width 32 height 32
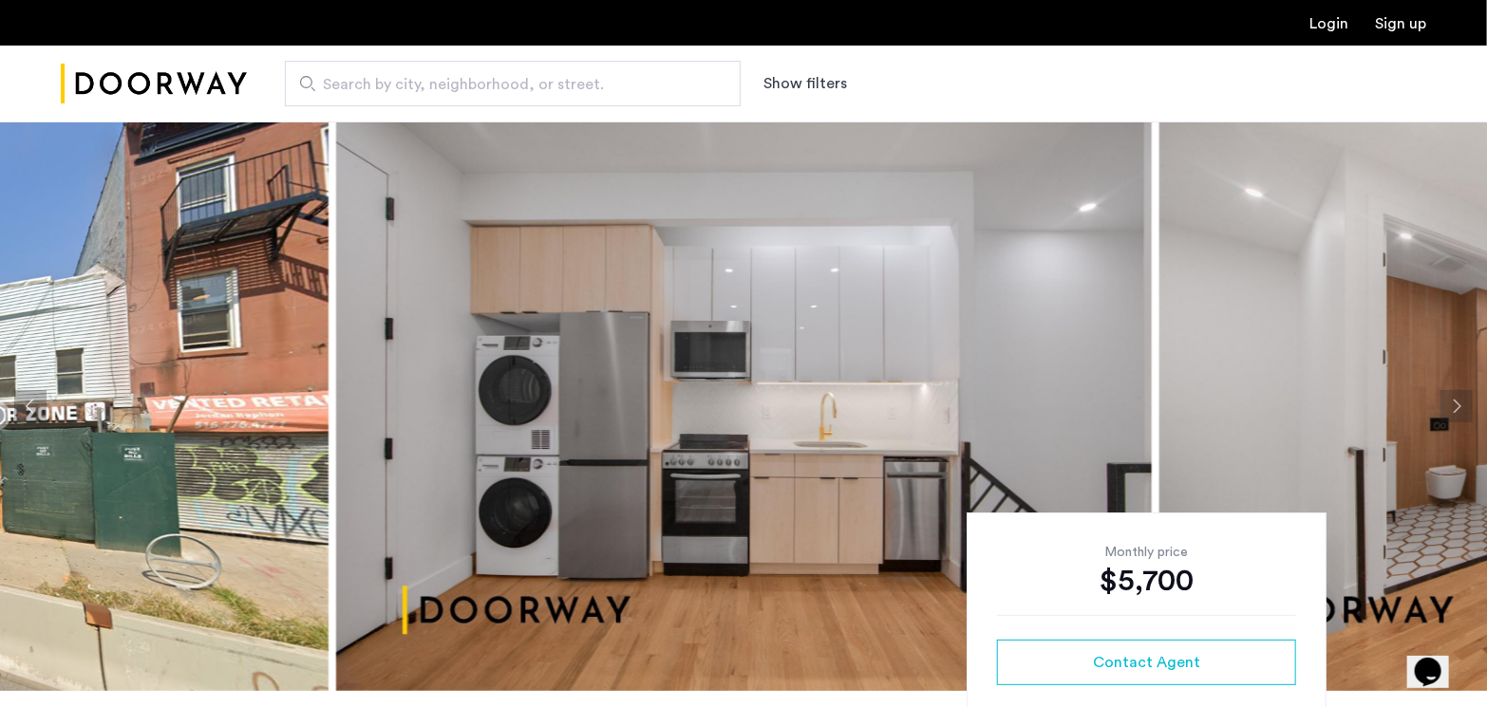
click at [1444, 415] on button "Next apartment" at bounding box center [1456, 406] width 32 height 32
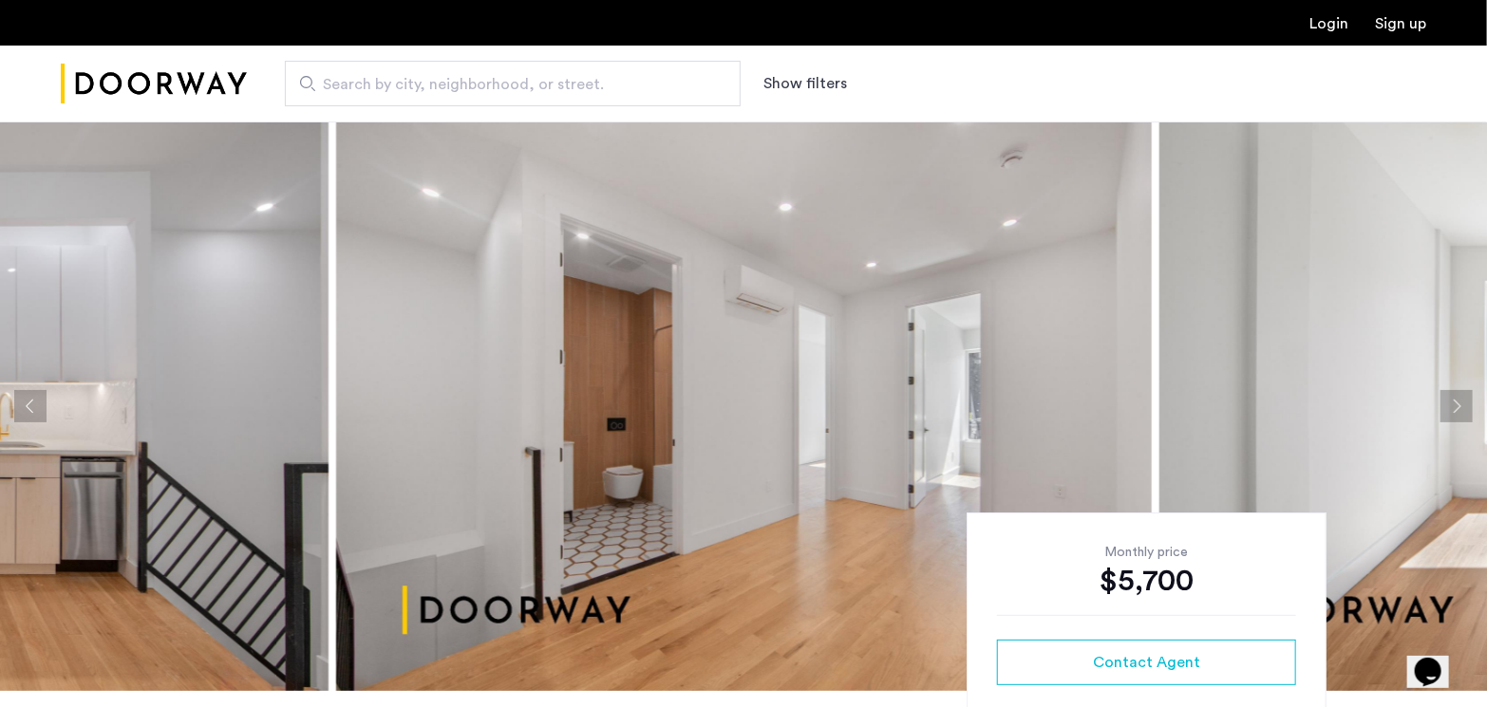
click at [1444, 415] on button "Next apartment" at bounding box center [1456, 406] width 32 height 32
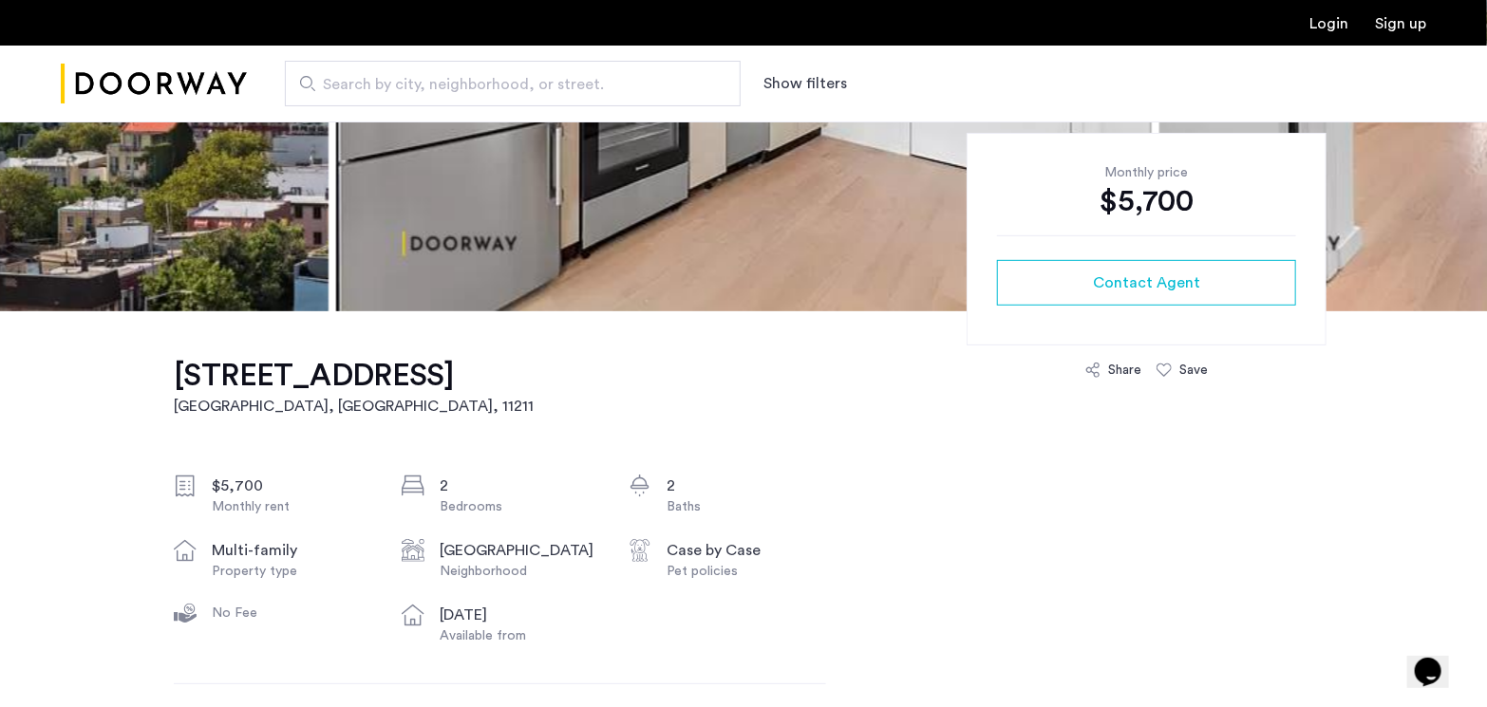
scroll to position [95, 0]
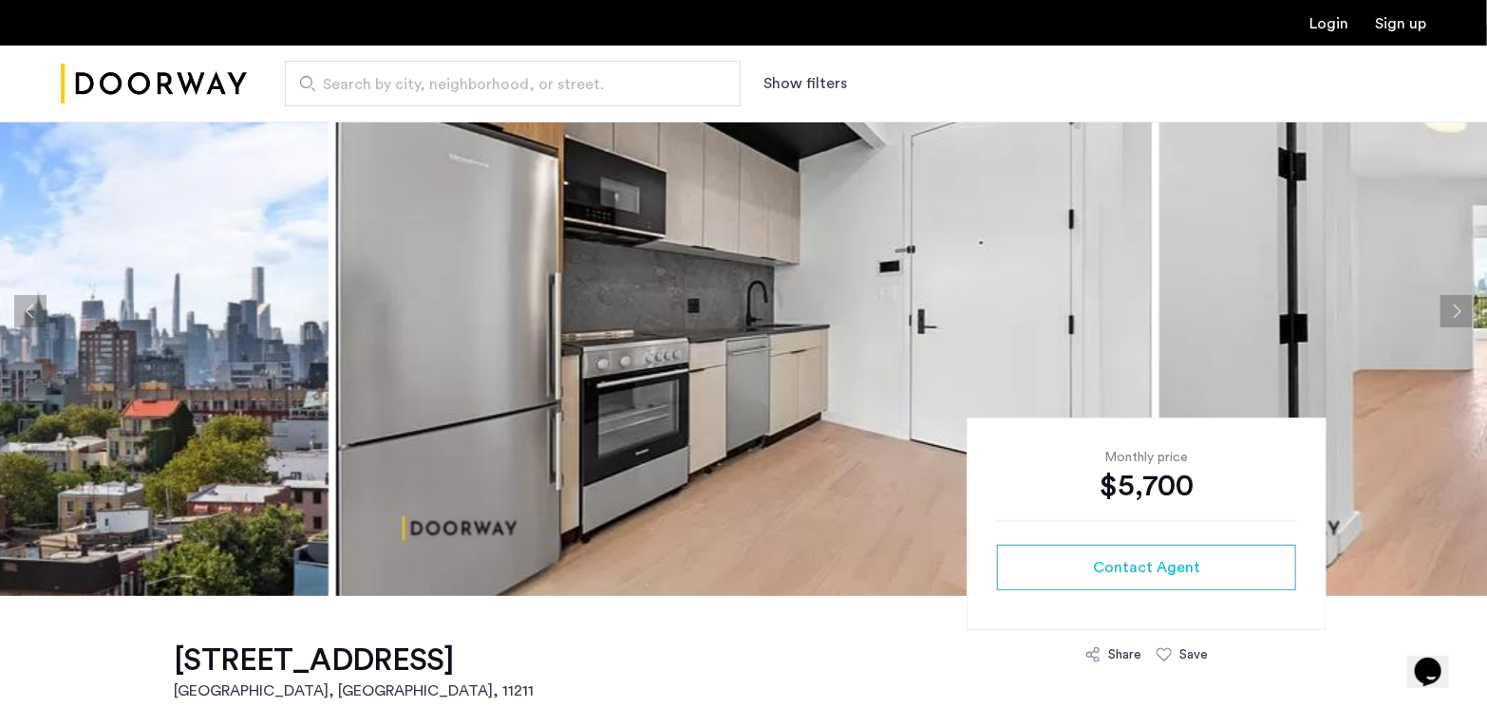
click at [1453, 309] on button "Next apartment" at bounding box center [1456, 311] width 32 height 32
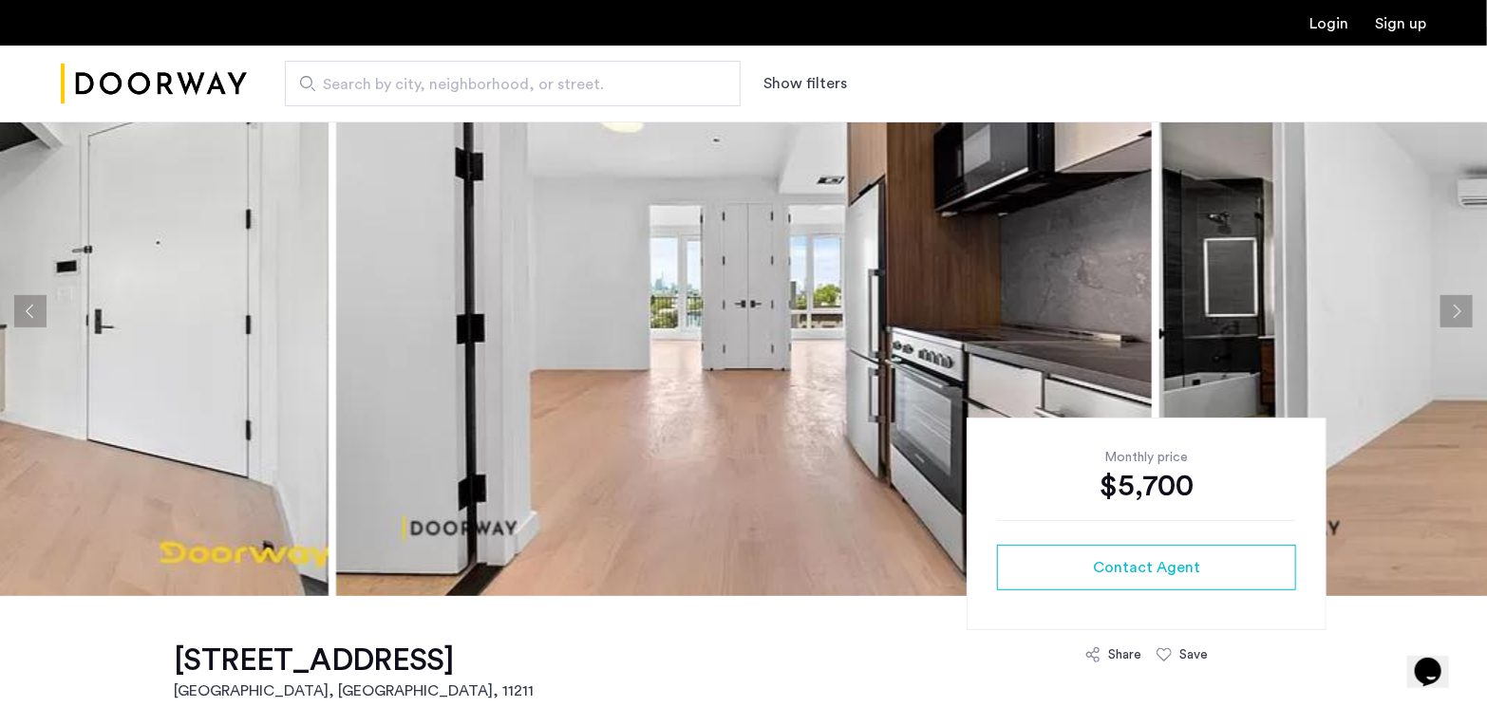
click at [1453, 309] on button "Next apartment" at bounding box center [1456, 311] width 32 height 32
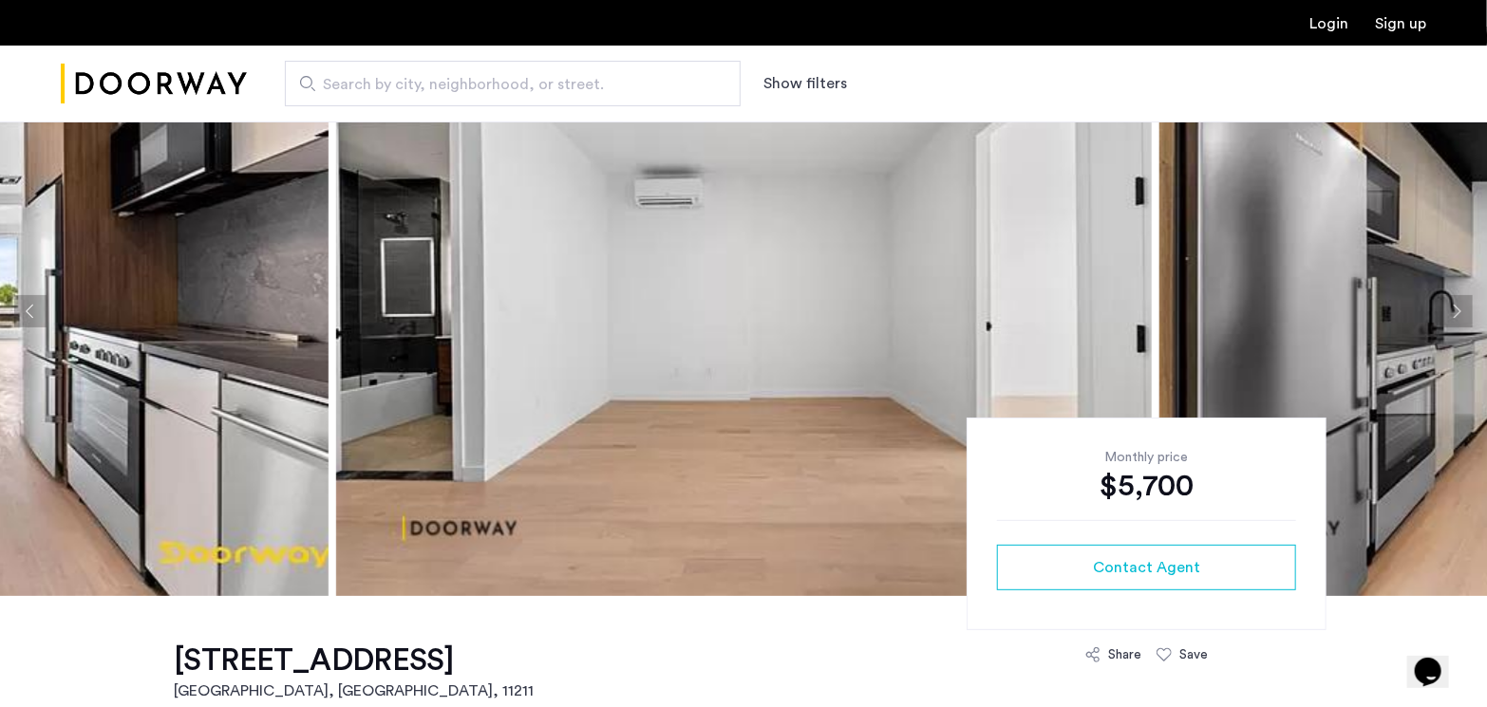
click at [1453, 309] on button "Next apartment" at bounding box center [1456, 311] width 32 height 32
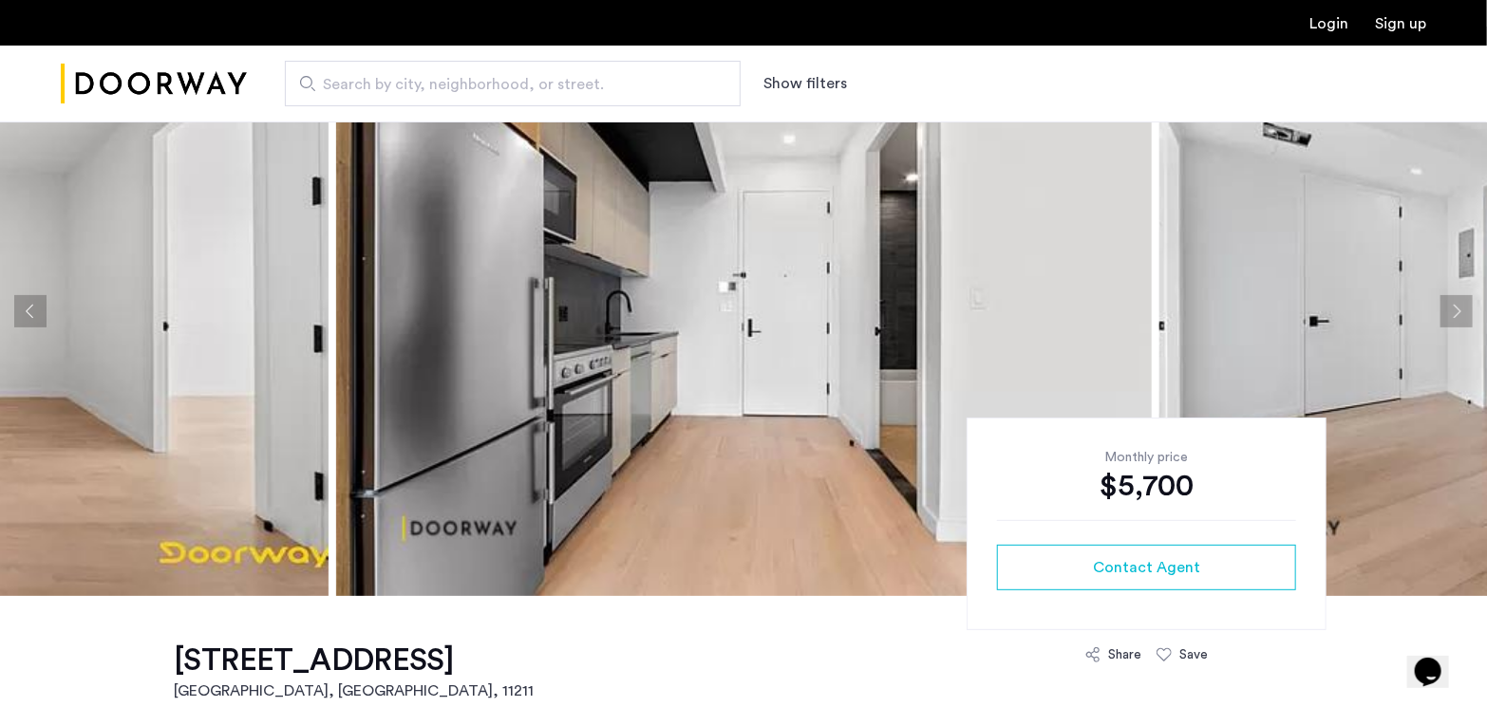
click at [1453, 309] on button "Next apartment" at bounding box center [1456, 311] width 32 height 32
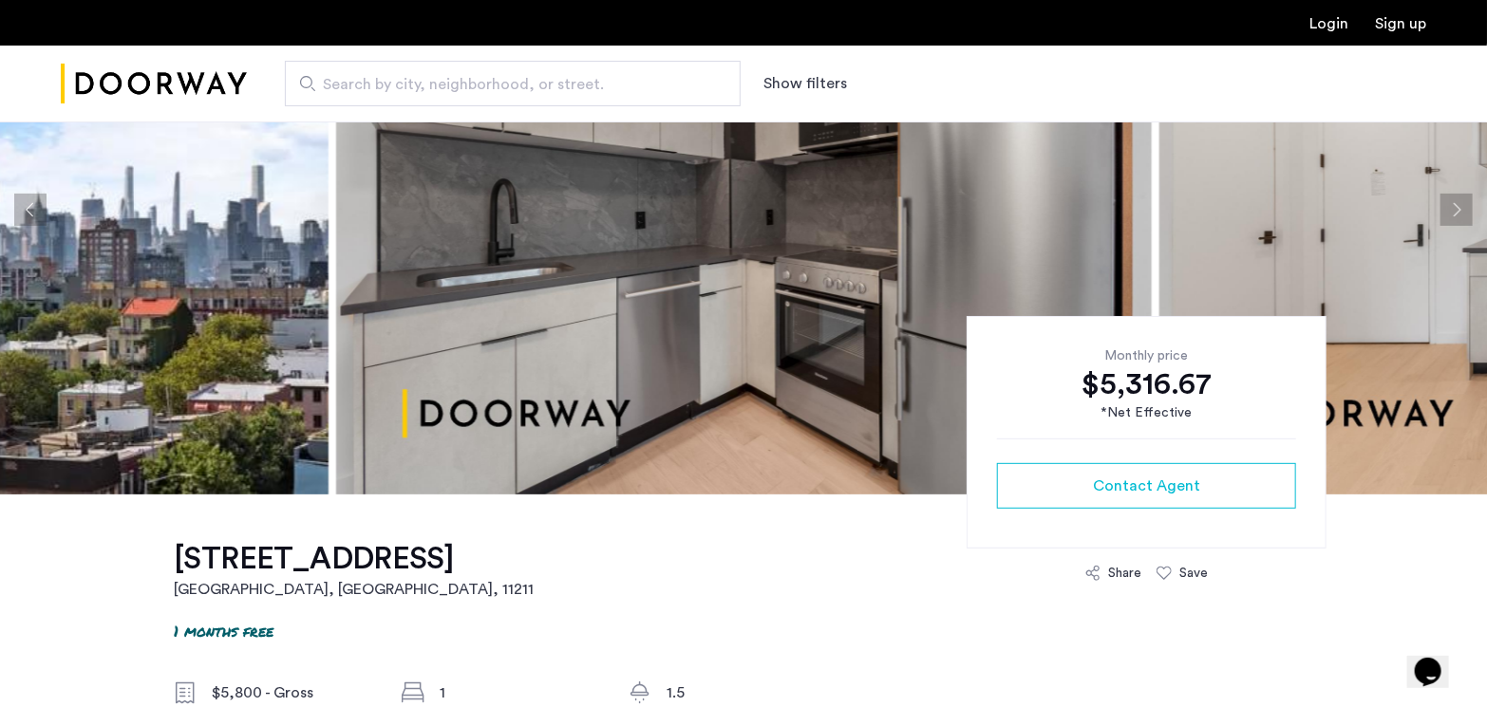
scroll to position [95, 0]
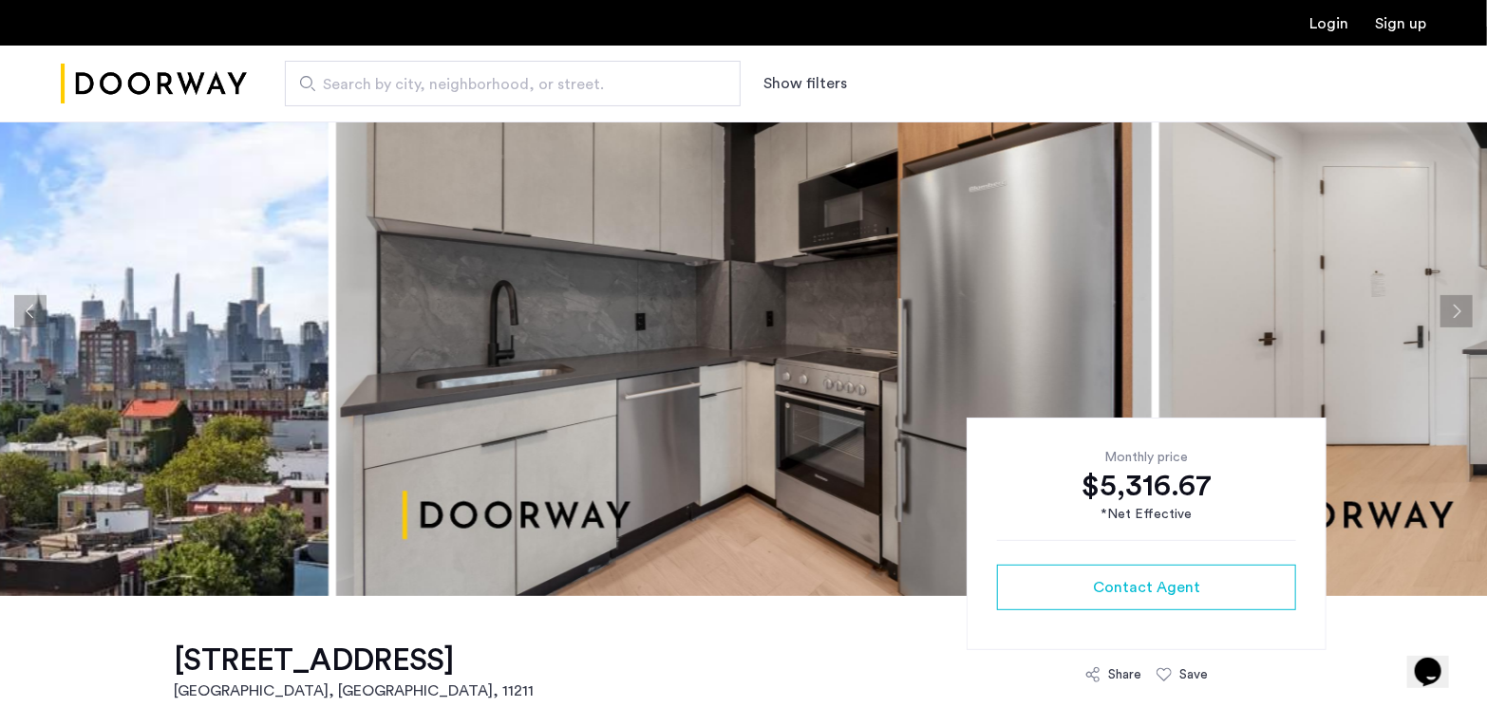
click at [797, 349] on img at bounding box center [743, 312] width 815 height 570
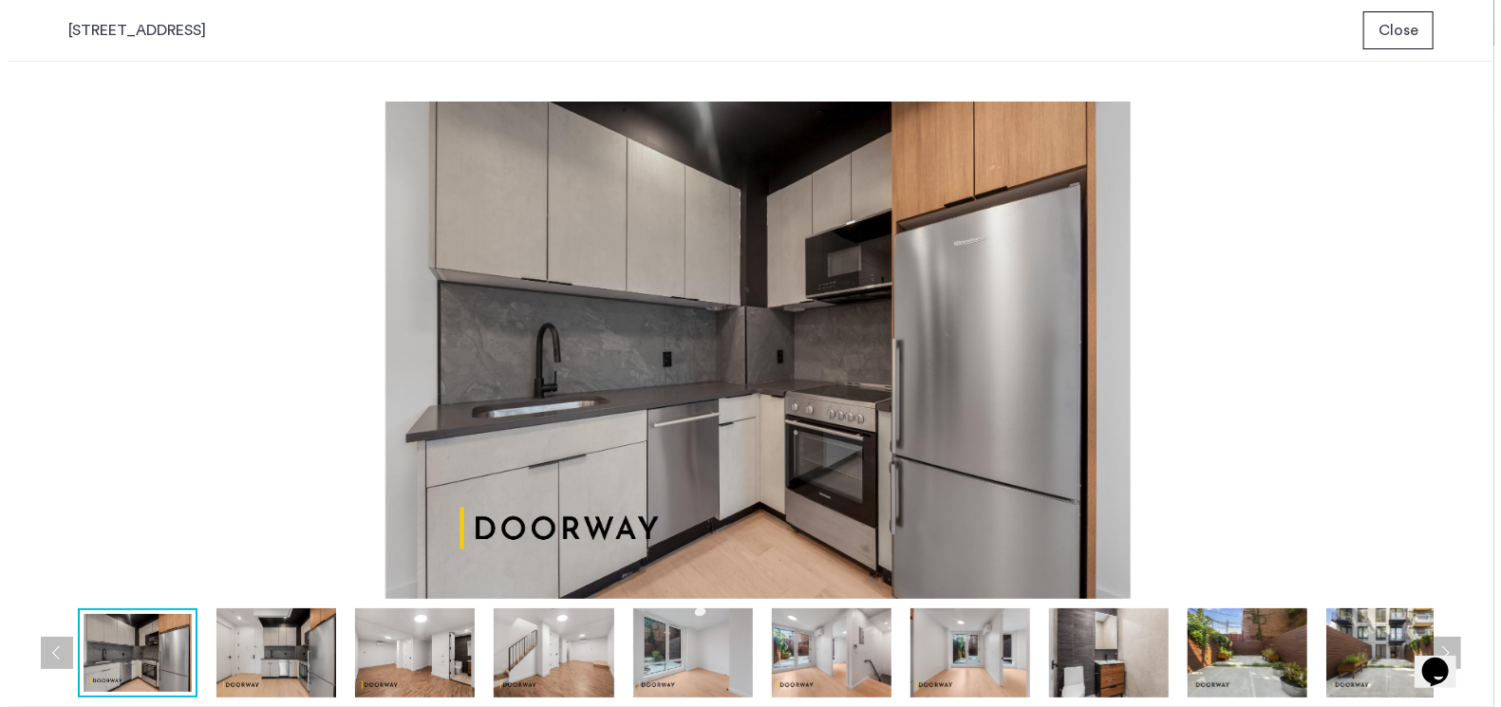
scroll to position [0, 0]
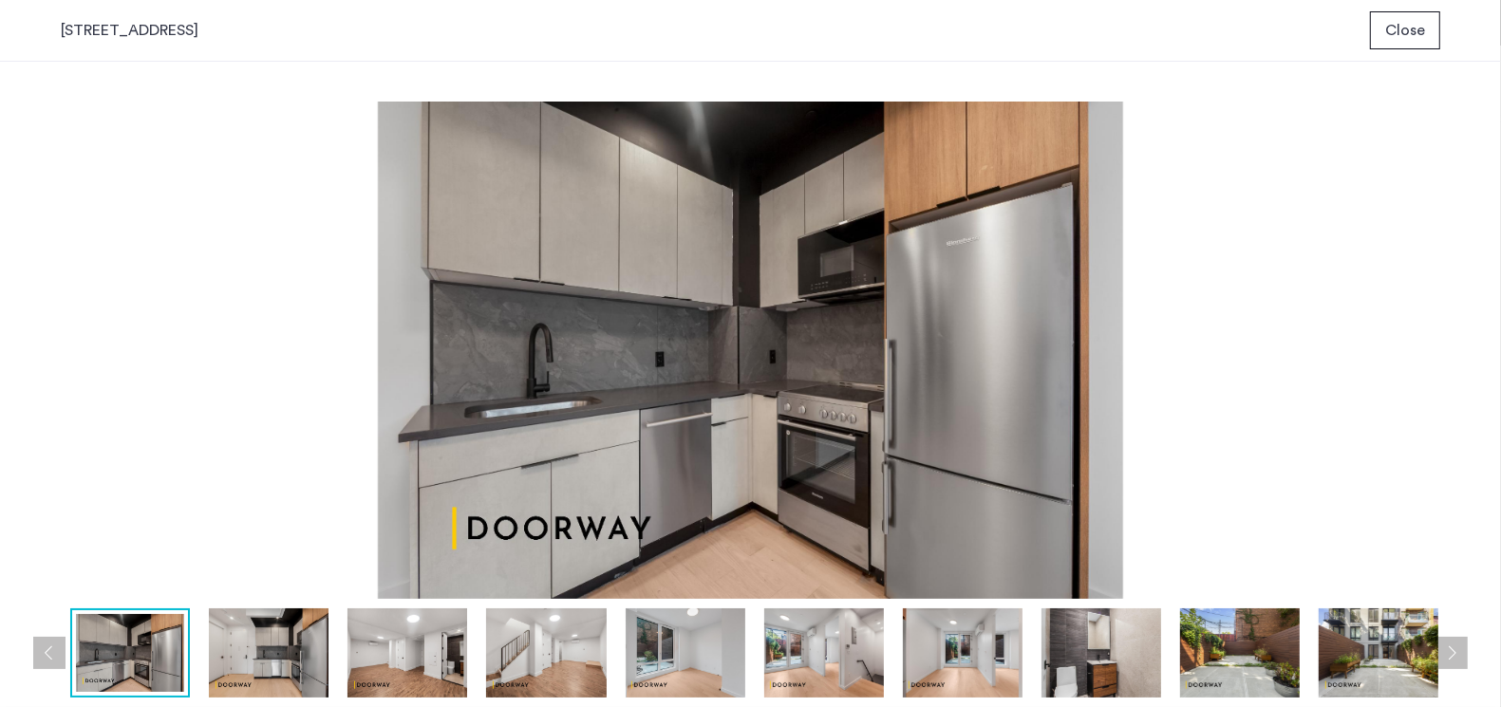
click at [960, 309] on img at bounding box center [750, 350] width 1379 height 497
click at [221, 658] on img at bounding box center [269, 653] width 120 height 89
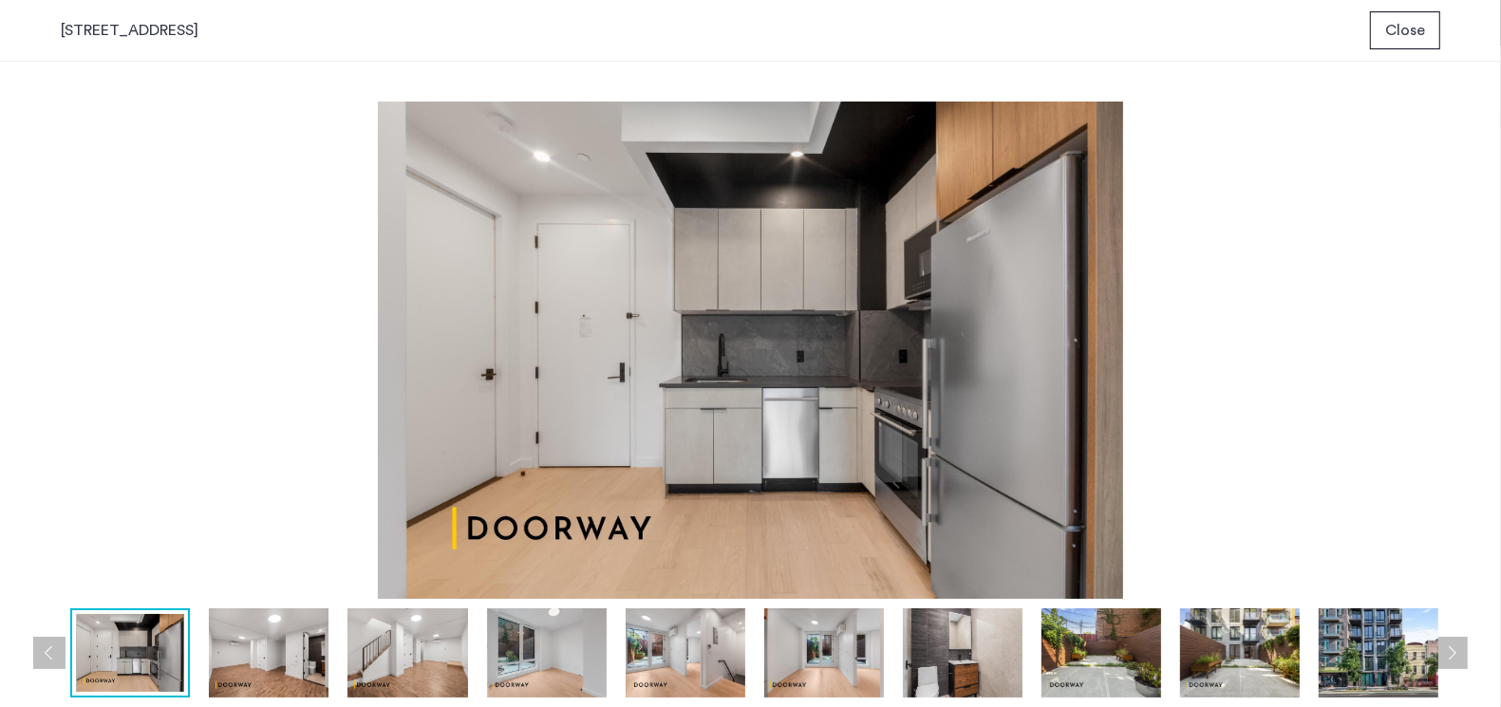
click at [384, 660] on img at bounding box center [407, 653] width 120 height 89
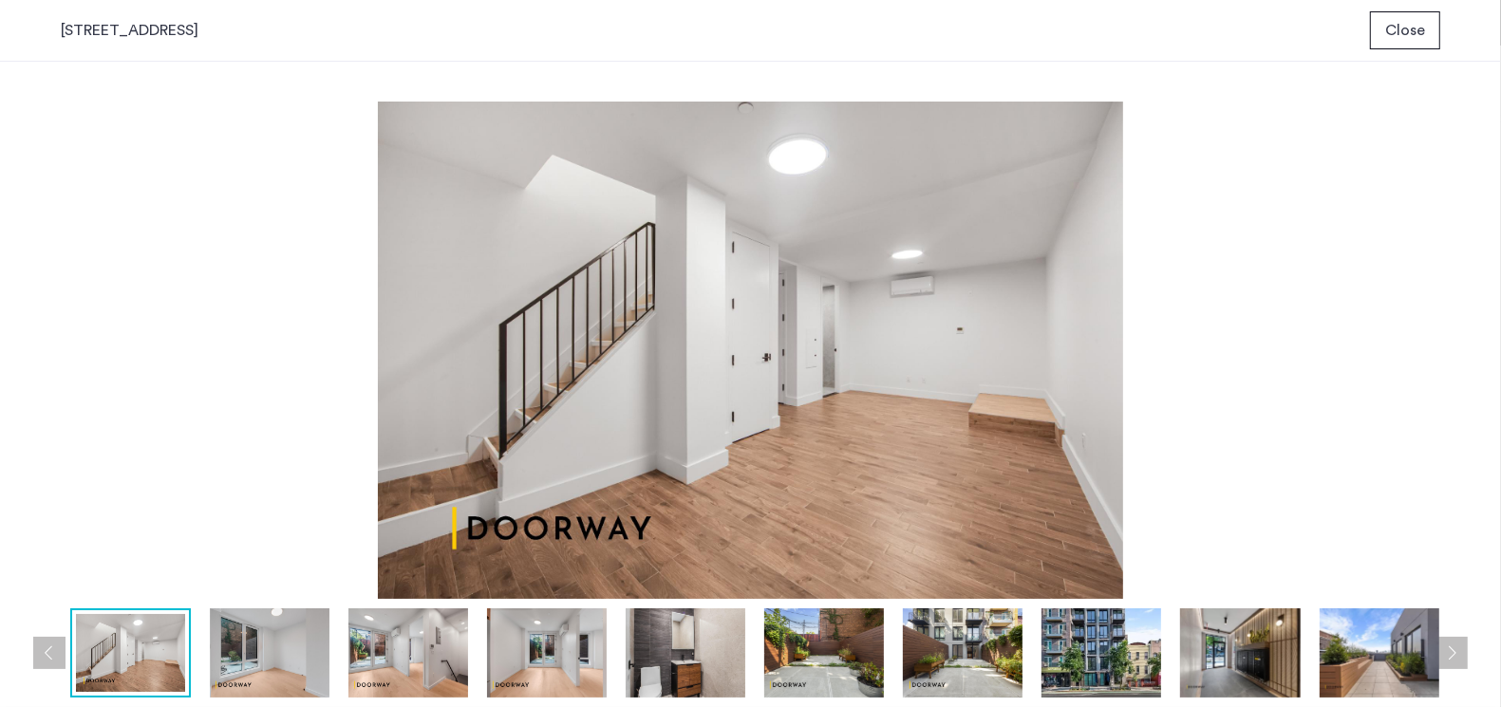
click at [484, 662] on div at bounding box center [1242, 653] width 3195 height 89
click at [593, 668] on img at bounding box center [547, 653] width 120 height 89
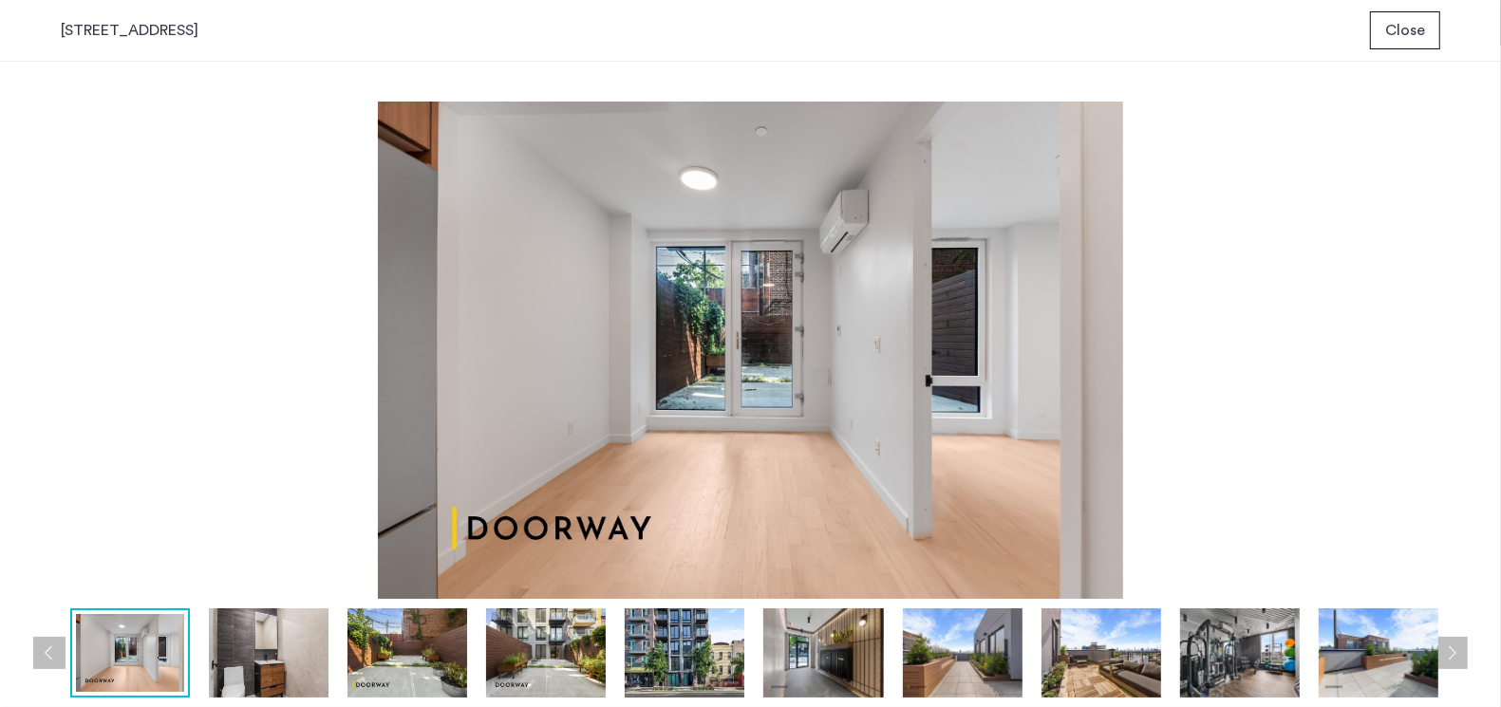
click at [665, 661] on img at bounding box center [685, 653] width 120 height 89
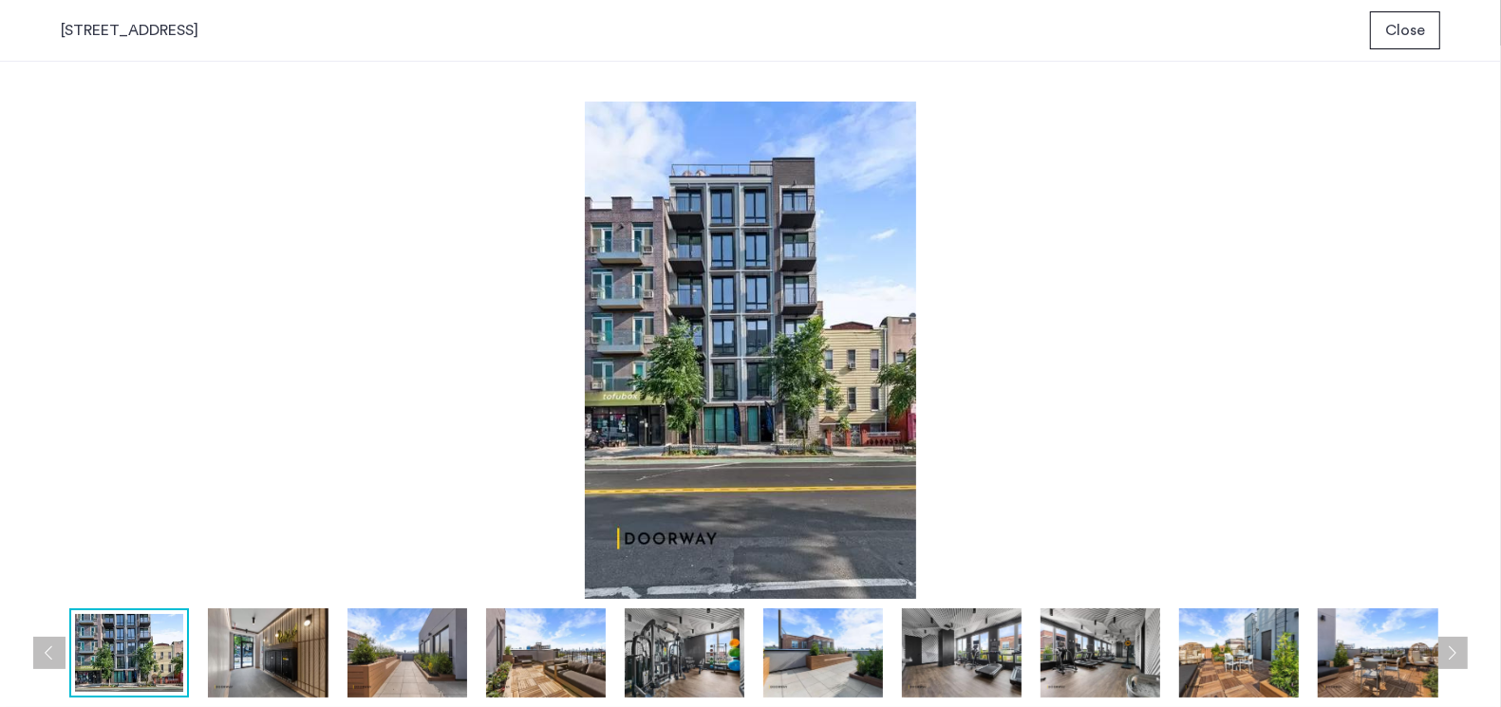
click at [786, 665] on img at bounding box center [823, 653] width 120 height 89
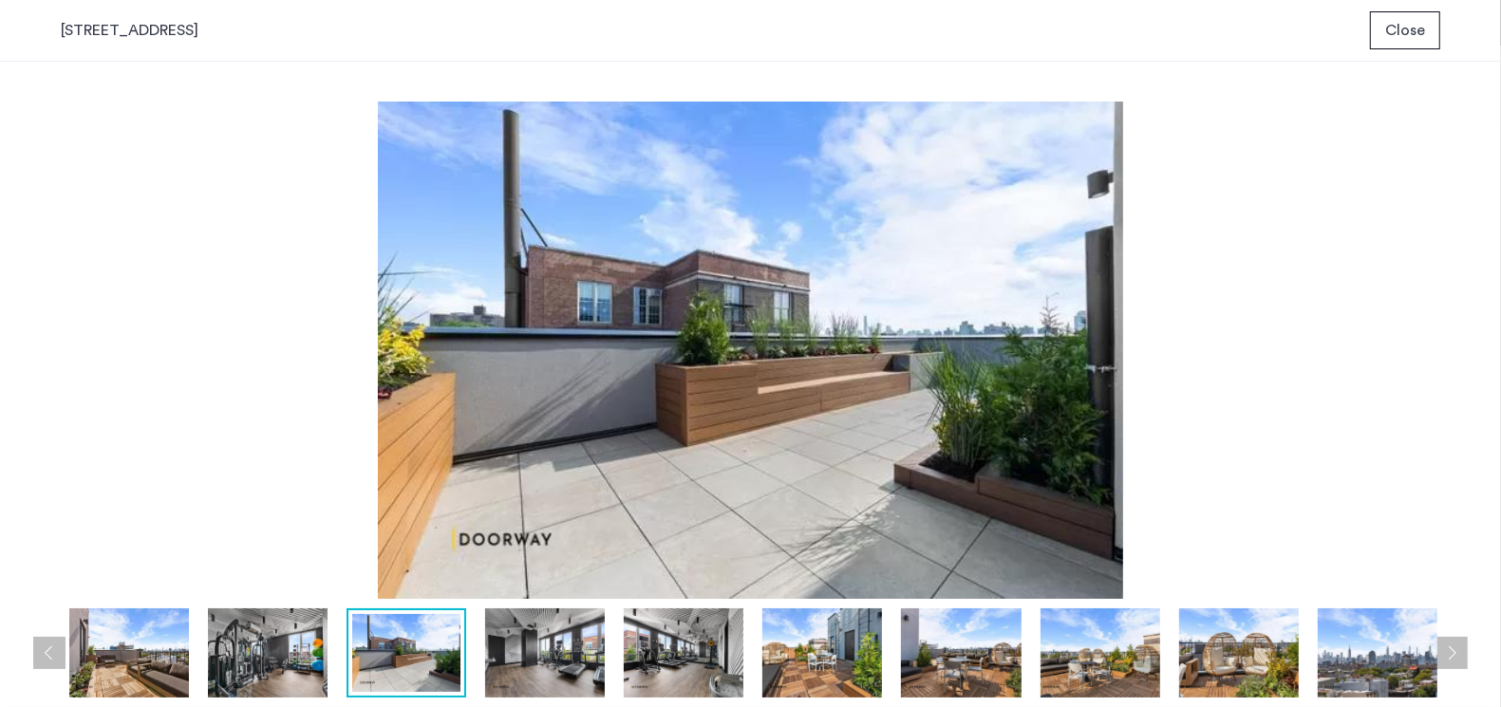
click at [907, 651] on img at bounding box center [961, 653] width 120 height 89
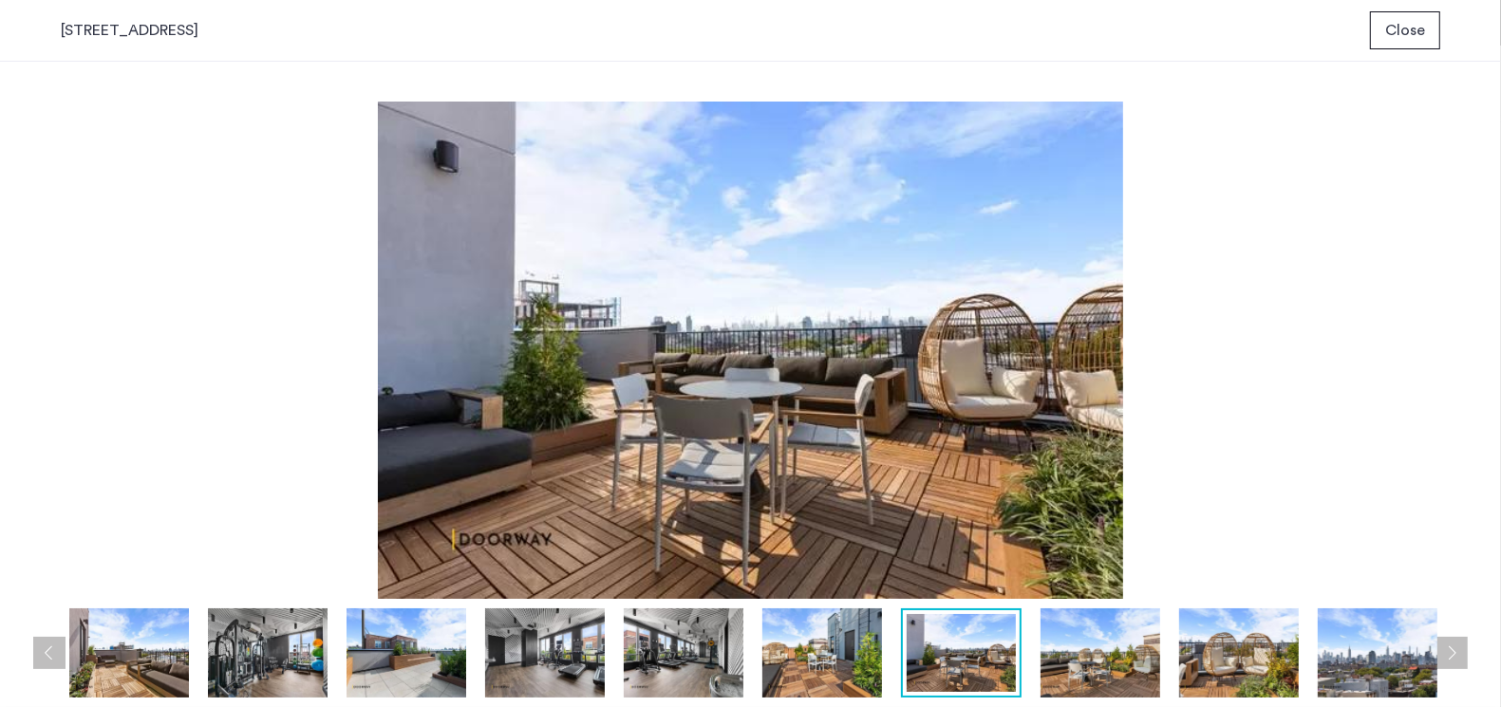
click at [1013, 650] on img at bounding box center [961, 653] width 108 height 78
click at [1077, 651] on img at bounding box center [1100, 653] width 120 height 89
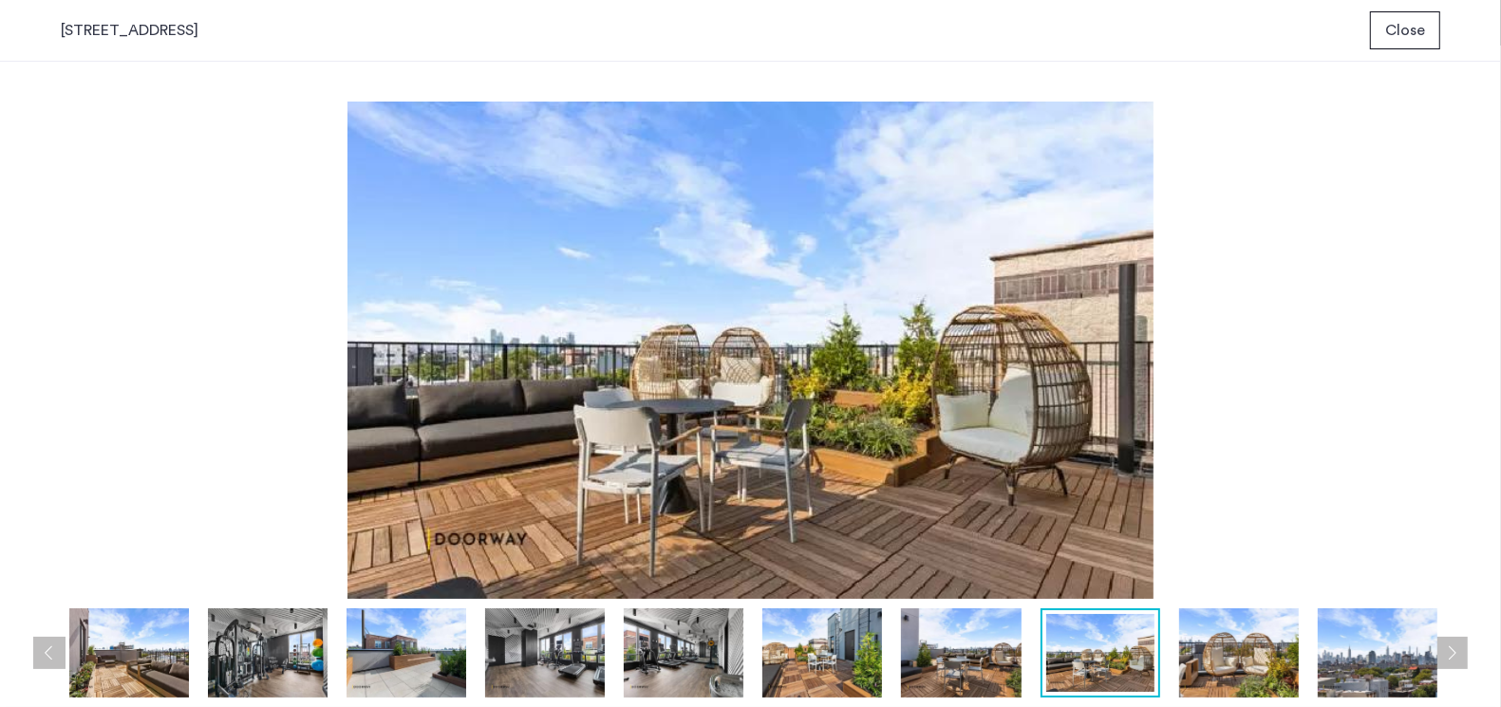
click at [1234, 641] on img at bounding box center [1239, 653] width 120 height 89
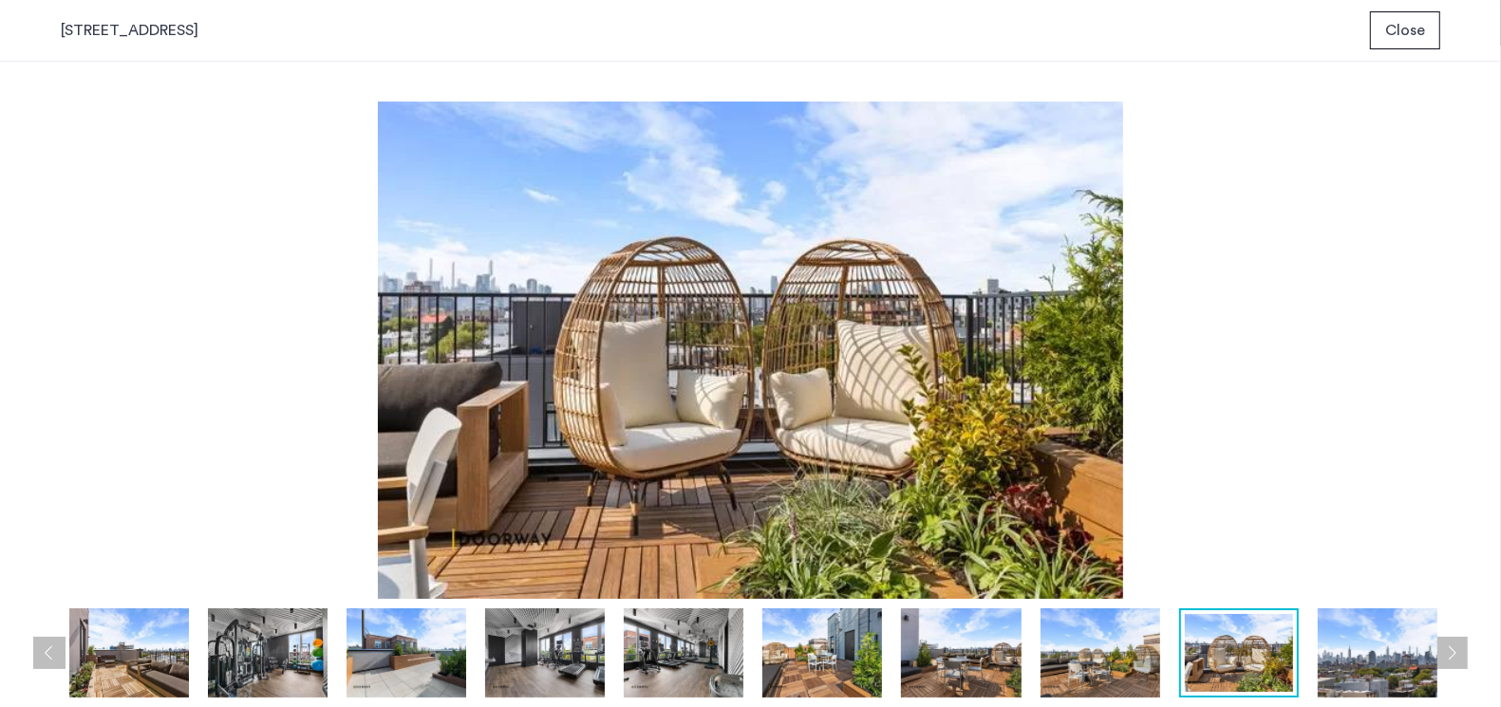
click at [1416, 25] on span "Close" at bounding box center [1405, 30] width 40 height 23
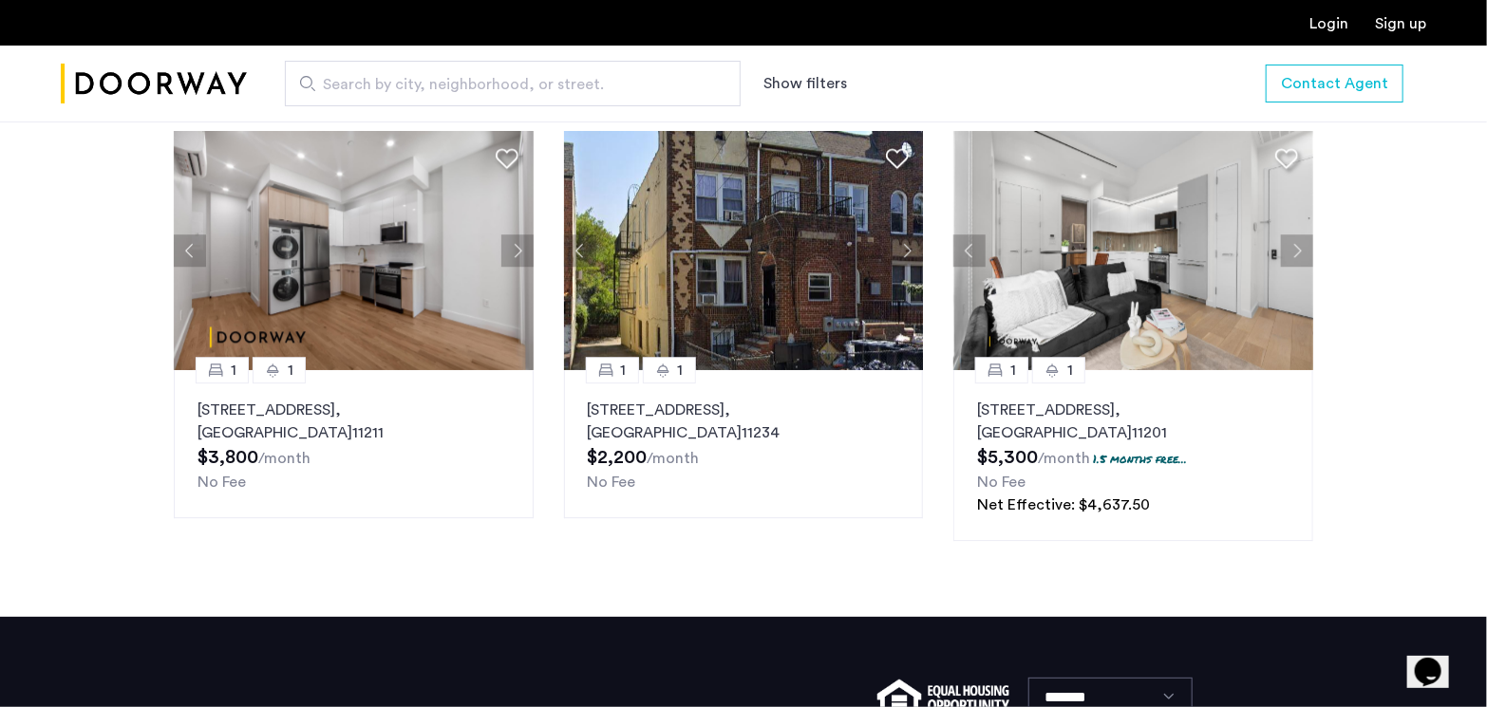
scroll to position [2661, 0]
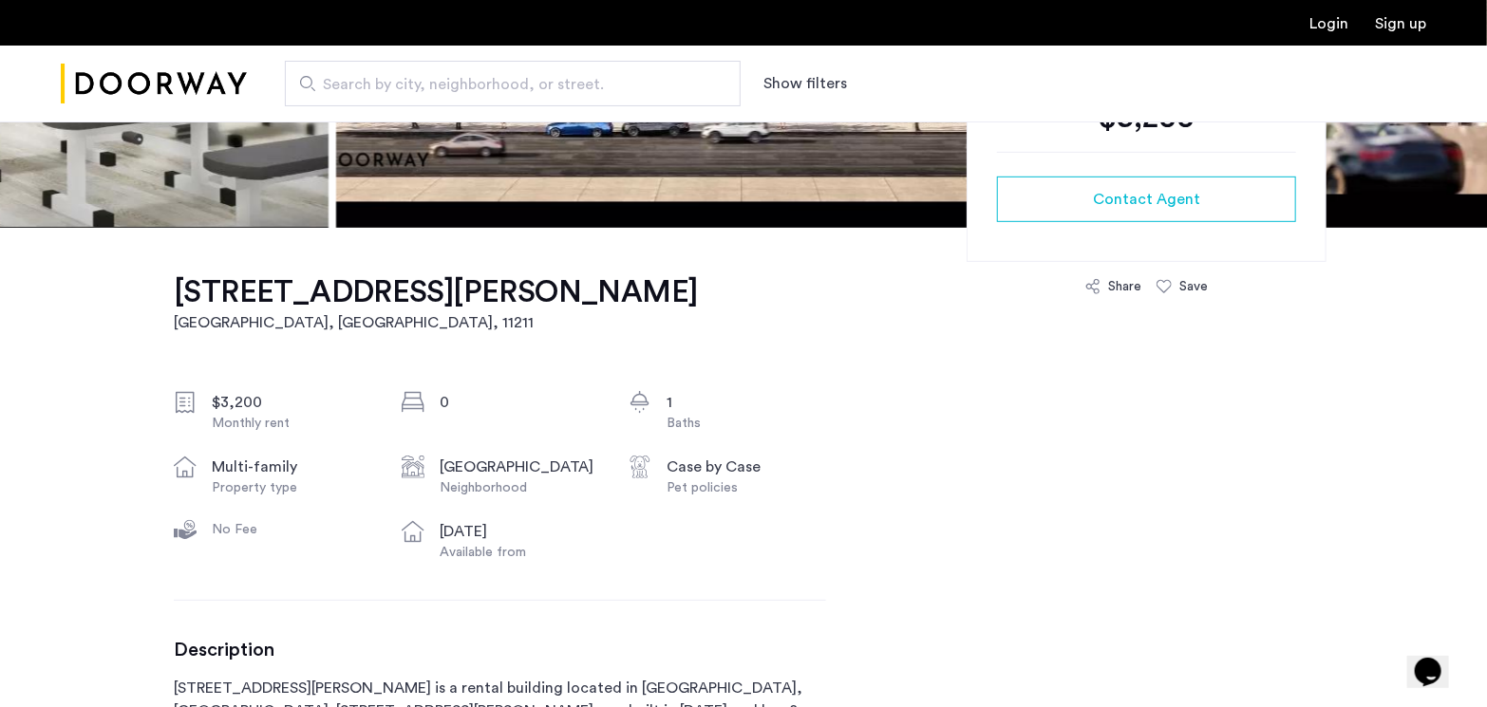
scroll to position [475, 0]
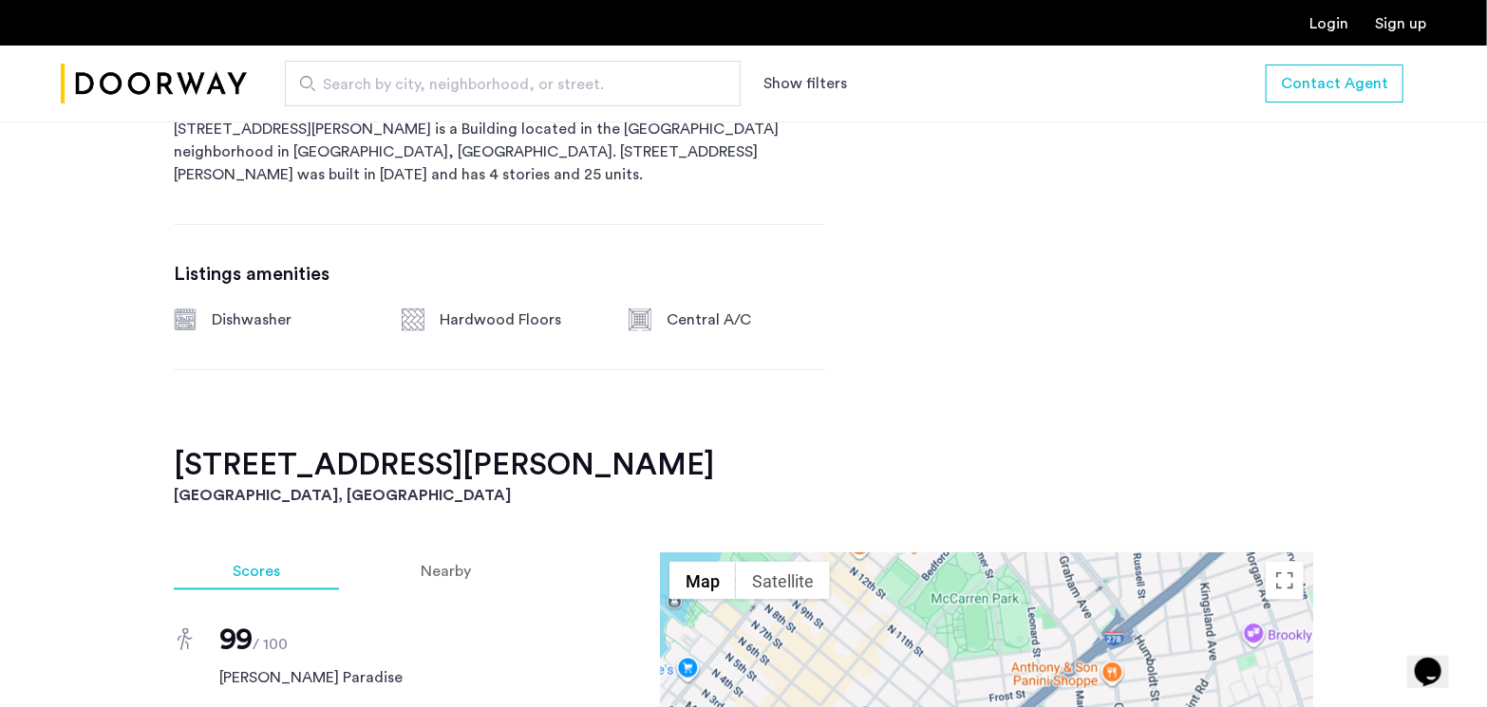
scroll to position [1234, 0]
